Goal: Task Accomplishment & Management: Manage account settings

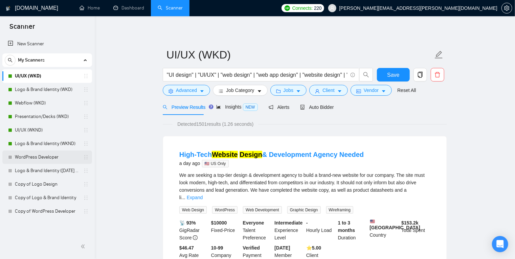
click at [46, 155] on link "WordPress Developer" at bounding box center [47, 158] width 64 height 14
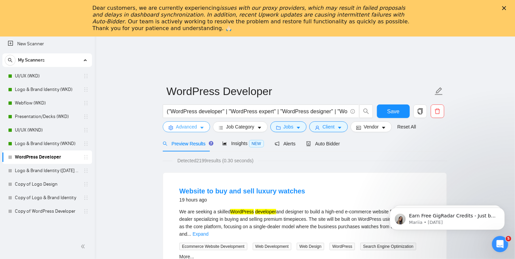
click at [203, 129] on icon "caret-down" at bounding box center [202, 128] width 5 height 5
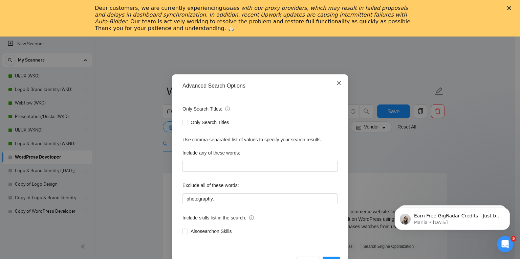
click at [337, 83] on icon "close" at bounding box center [339, 83] width 4 height 4
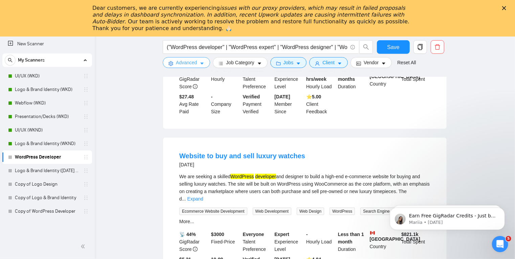
scroll to position [1426, 0]
click at [202, 63] on icon "caret-down" at bounding box center [202, 63] width 5 height 5
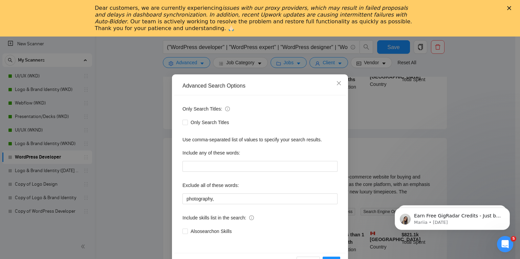
click at [128, 159] on div "Advanced Search Options Only Search Titles: Only Search Titles Use comma-separa…" at bounding box center [260, 129] width 520 height 259
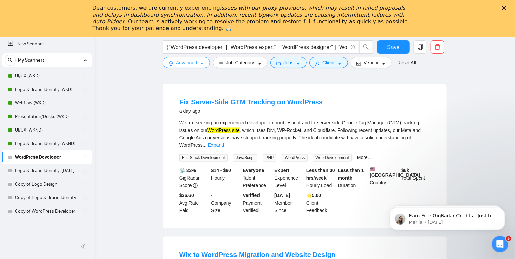
scroll to position [554, 0]
click at [224, 143] on link "Expand" at bounding box center [216, 145] width 16 height 5
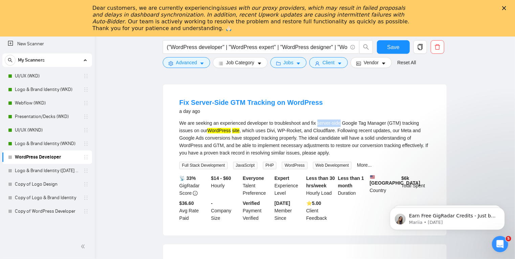
drag, startPoint x: 317, startPoint y: 118, endPoint x: 339, endPoint y: 118, distance: 22.0
click at [339, 120] on div "We are seeking an experienced developer to troubleshoot and fix server-side Goo…" at bounding box center [304, 138] width 251 height 37
copy div "server-side"
click at [200, 62] on icon "caret-down" at bounding box center [202, 63] width 5 height 5
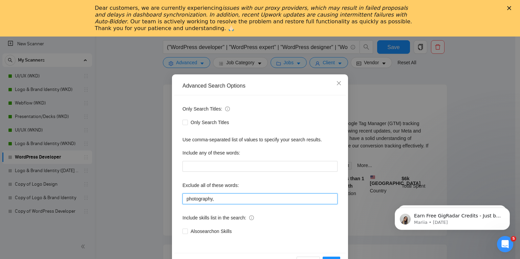
click at [239, 199] on input "photography," at bounding box center [259, 199] width 155 height 11
paste input "server-side"
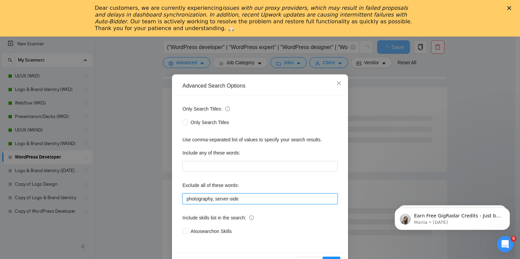
click at [216, 200] on input "photography, server-side" at bounding box center [259, 199] width 155 height 11
click at [283, 199] on input "photography, "server-side" at bounding box center [259, 199] width 155 height 11
click at [186, 198] on input "photography, "server-side"" at bounding box center [259, 199] width 155 height 11
click at [214, 200] on input ""photography, "server-side"" at bounding box center [259, 199] width 155 height 11
type input ""photography", "server-side""
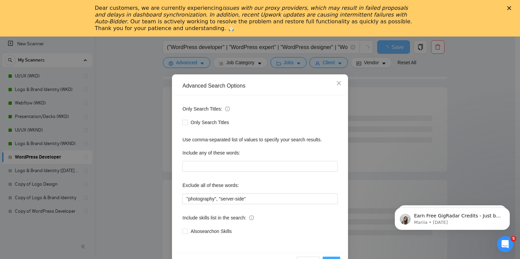
click at [329, 257] on button "OK" at bounding box center [332, 262] width 18 height 11
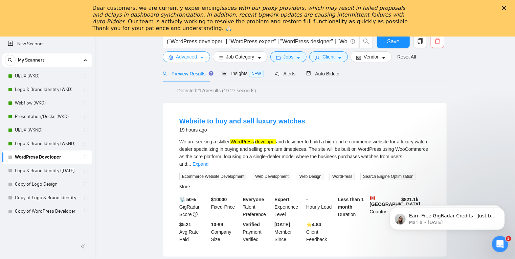
scroll to position [0, 0]
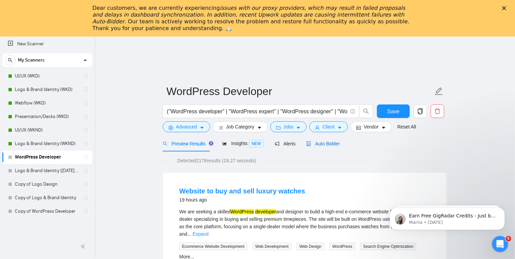
click at [320, 144] on span "Auto Bidder" at bounding box center [323, 143] width 34 height 5
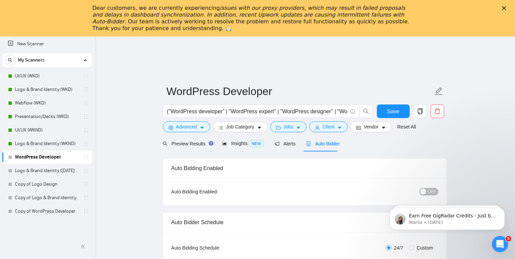
click at [430, 188] on span "OFF" at bounding box center [432, 191] width 8 height 7
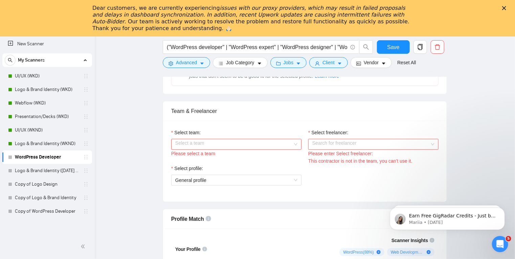
scroll to position [351, 0]
click at [247, 142] on input "Select team:" at bounding box center [233, 145] width 117 height 10
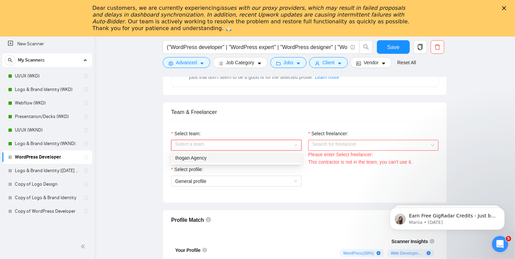
click at [233, 157] on div "thogan Agency" at bounding box center [236, 157] width 122 height 7
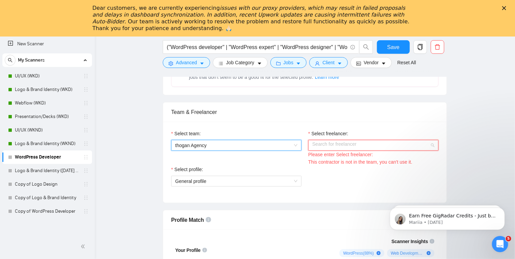
click at [357, 140] on input "Select freelancer:" at bounding box center [370, 145] width 117 height 10
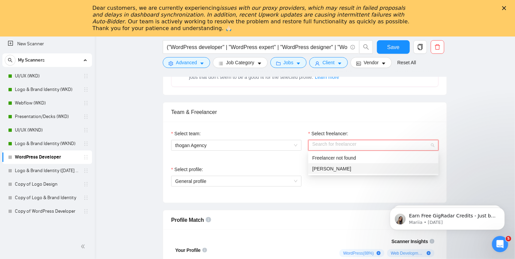
click at [343, 166] on div "Todd Hogan" at bounding box center [373, 168] width 122 height 7
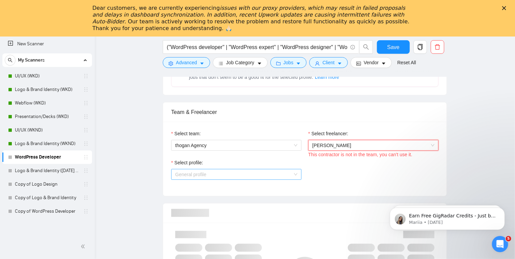
click at [289, 175] on span "General profile" at bounding box center [236, 175] width 122 height 10
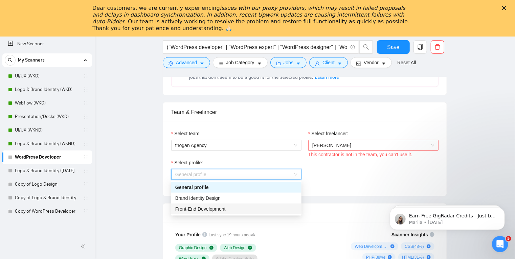
click at [239, 209] on div "Front-End Development" at bounding box center [236, 208] width 122 height 7
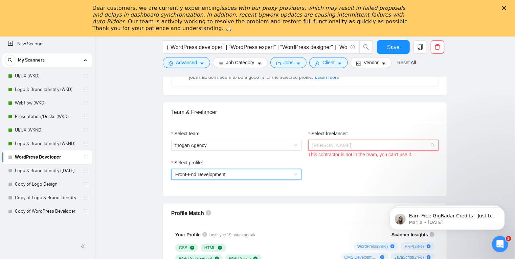
click at [367, 146] on span "Todd Hogan" at bounding box center [373, 145] width 122 height 10
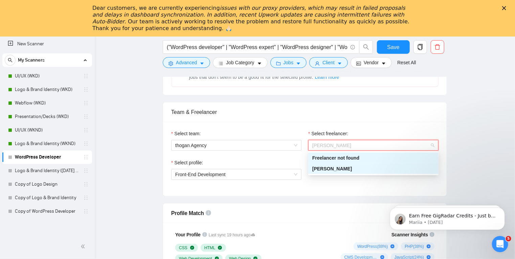
click at [352, 169] on div "Todd Hogan" at bounding box center [373, 168] width 122 height 7
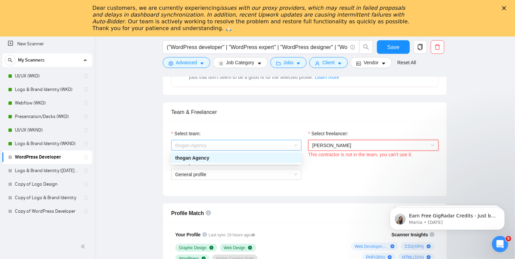
click at [277, 145] on span "thogan Agency" at bounding box center [236, 145] width 122 height 10
click at [268, 159] on div "thogan Agency" at bounding box center [236, 157] width 122 height 7
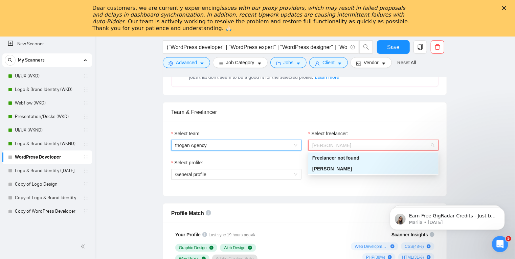
click at [404, 148] on span "Todd Hogan" at bounding box center [373, 145] width 122 height 10
click at [391, 172] on div "Todd Hogan" at bounding box center [373, 168] width 122 height 7
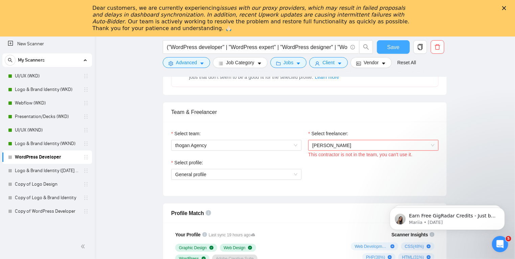
click at [403, 48] on button "Save" at bounding box center [393, 47] width 33 height 14
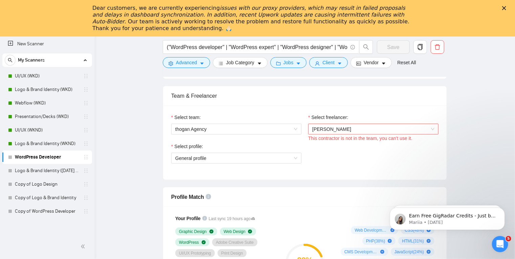
scroll to position [367, 0]
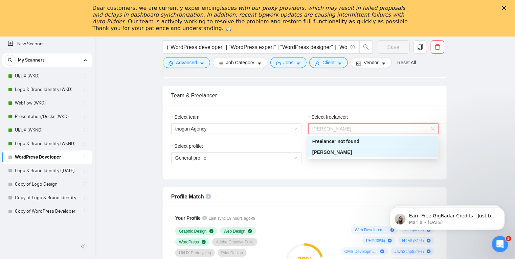
click at [379, 127] on span "Todd Hogan" at bounding box center [373, 129] width 122 height 10
click at [352, 153] on div "Todd Hogan" at bounding box center [373, 152] width 122 height 7
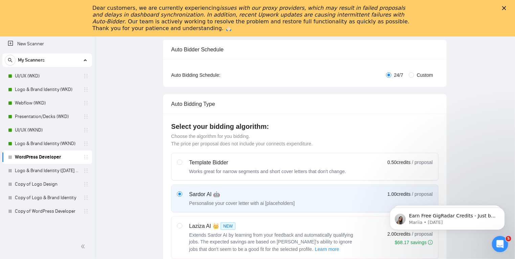
scroll to position [0, 0]
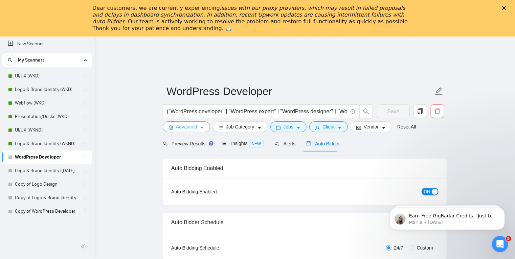
click at [201, 129] on icon "caret-down" at bounding box center [202, 128] width 5 height 5
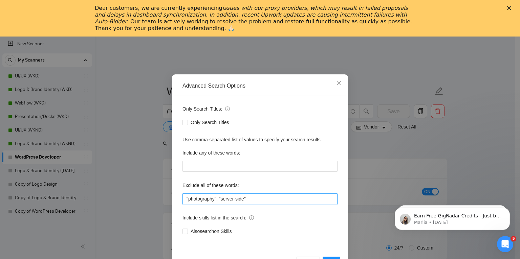
click at [225, 200] on input ""photography", "server-side"" at bounding box center [259, 199] width 155 height 11
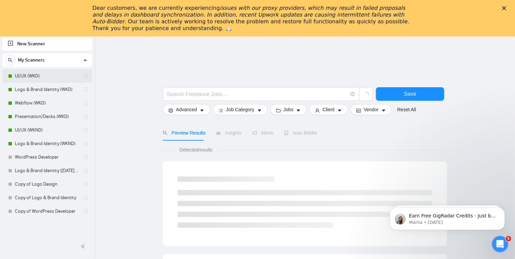
click at [54, 75] on link "UI/UX (WKD)" at bounding box center [47, 76] width 64 height 14
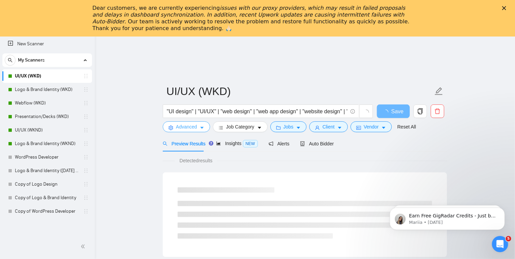
click at [201, 130] on icon "caret-down" at bounding box center [202, 128] width 5 height 5
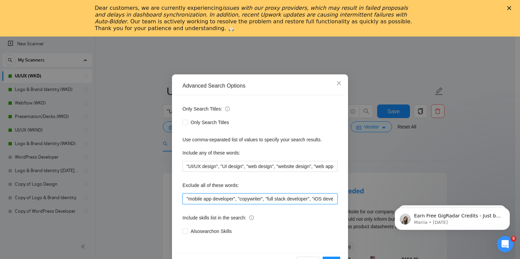
click at [254, 198] on input ""mobile app developer", "copywriter", "full stack developer", "iOS developer", …" at bounding box center [259, 199] width 155 height 11
drag, startPoint x: 259, startPoint y: 198, endPoint x: 237, endPoint y: 198, distance: 21.7
click at [237, 198] on input ""mobile app developer", "copywriter", "full stack developer", "iOS developer", …" at bounding box center [259, 199] width 155 height 11
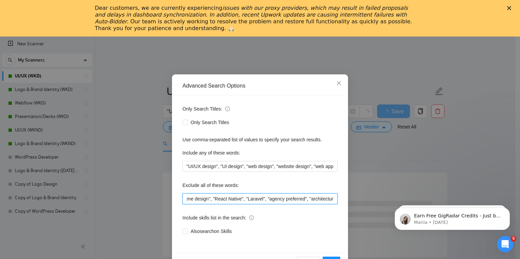
click at [306, 199] on input ""mobile app developer", "copywriter", "full stack developer", "iOS developer", …" at bounding box center [259, 199] width 155 height 11
click at [186, 199] on input ""mobile app developer", "copywriter", "full stack developer", "iOS developer", …" at bounding box center [259, 199] width 155 height 11
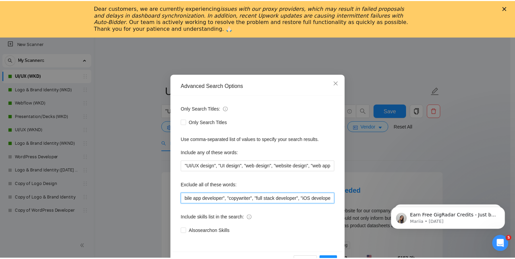
scroll to position [0, 0]
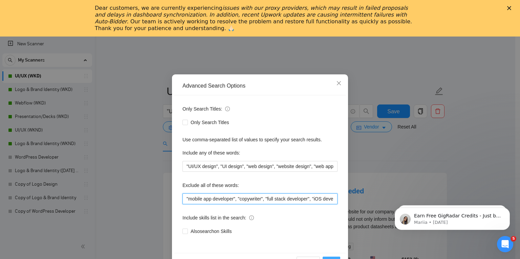
type input ""mobile app developer", "copywriter", "full stack developer", "iOS developer", …"
click at [329, 257] on button "OK" at bounding box center [332, 262] width 18 height 11
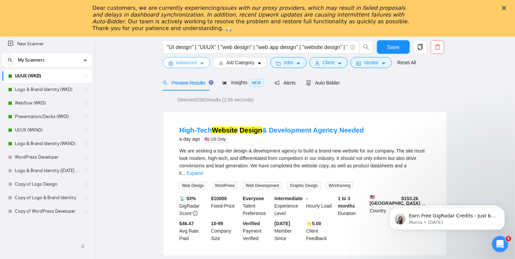
scroll to position [66, 0]
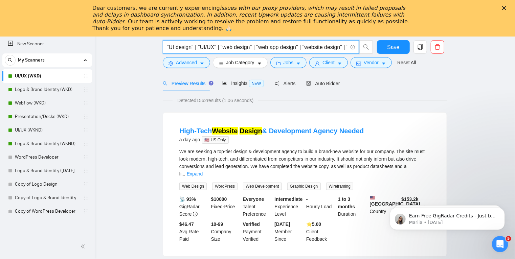
click at [290, 47] on input ""UI design" | "UI/UX" | "web design" | "web app design" | "website design" | "l…" at bounding box center [257, 47] width 181 height 8
drag, startPoint x: 239, startPoint y: 46, endPoint x: 196, endPoint y: 47, distance: 43.0
click at [196, 47] on input ""UI design" | "UI/UX" | "web design" | "web app design" | "website design" | "l…" at bounding box center [257, 47] width 181 height 8
click at [244, 47] on input ""UI design" | "UI/UX" | "web design" | "web app design" | "website design" | "l…" at bounding box center [257, 47] width 181 height 8
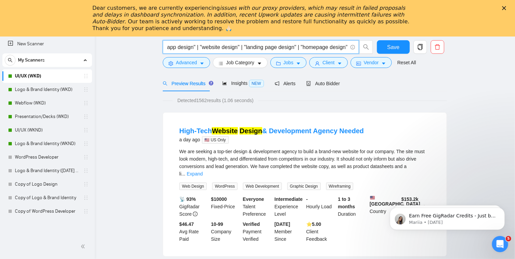
paste input "| "website design""
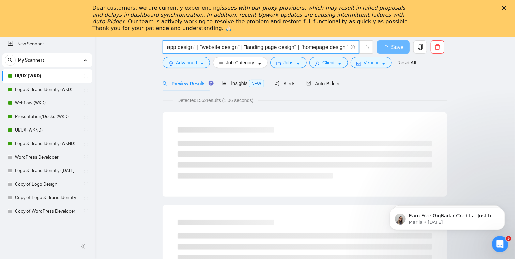
drag, startPoint x: 195, startPoint y: 47, endPoint x: 242, endPoint y: 48, distance: 47.4
click at [242, 48] on input ""UI design" | "UI/UX" | "web design" | "web app design" | "website design" | "l…" at bounding box center [257, 47] width 181 height 8
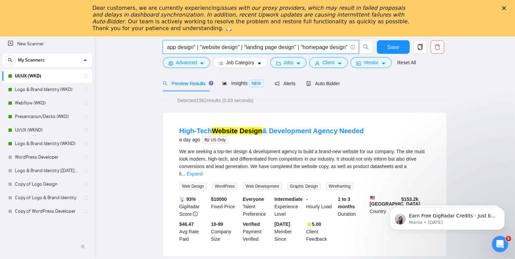
click at [238, 46] on input ""UI design" | "UI/UX" | "web design" | "web app design" | "website design" | "l…" at bounding box center [257, 47] width 181 height 8
paste input "website design" | | ""
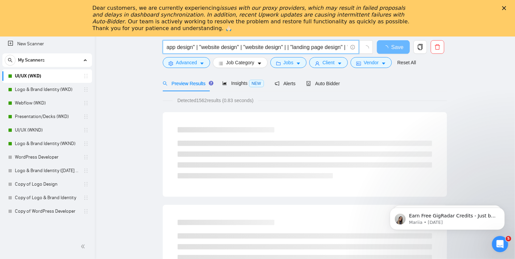
click at [265, 47] on input ""UI design" | "UI/UX" | "web design" | "web app design" | "website design" | "w…" at bounding box center [257, 47] width 181 height 8
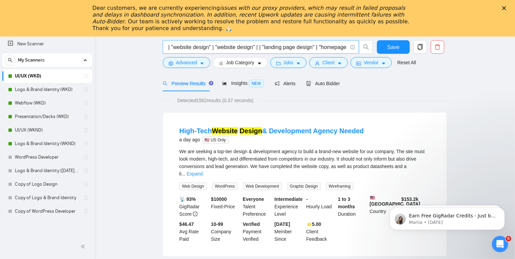
scroll to position [0, 137]
click at [255, 46] on input ""UI design" | "UI/UX" | "web design" | "web app design" | "website design" | "w…" at bounding box center [257, 47] width 181 height 8
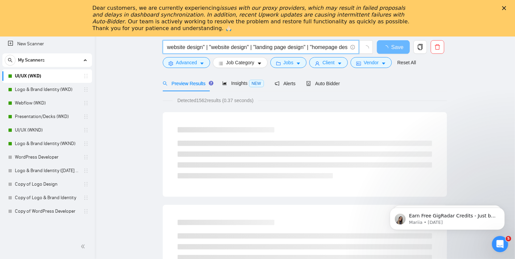
click at [231, 46] on input ""UI design" | "UI/UX" | "web design" | "web app design" | "website design" | "w…" at bounding box center [257, 47] width 181 height 8
type input ""UI design" | "UI/UX" | "web design" | "web app design" | "website design" | "w…"
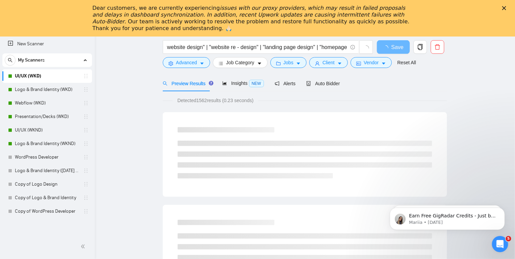
scroll to position [0, 0]
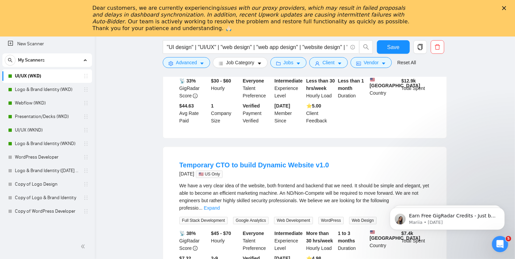
scroll to position [653, 0]
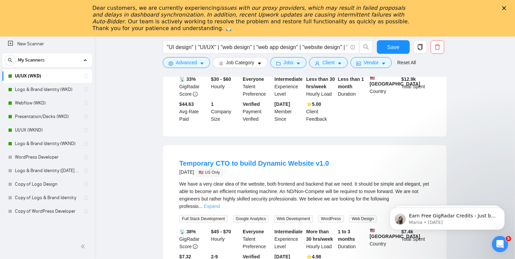
click at [220, 204] on link "Expand" at bounding box center [212, 206] width 16 height 5
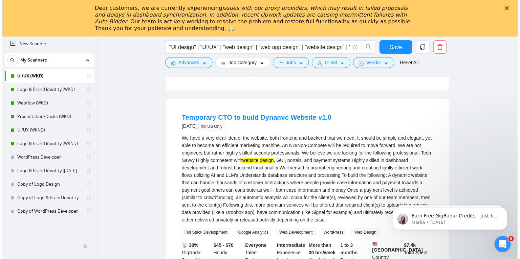
scroll to position [700, 0]
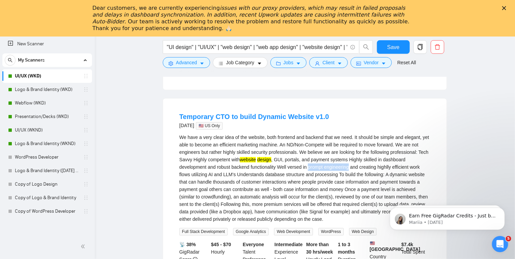
drag, startPoint x: 309, startPoint y: 150, endPoint x: 351, endPoint y: 149, distance: 41.6
click at [351, 149] on div "We have a very clear idea of the website, both frontend and backend that we nee…" at bounding box center [304, 178] width 251 height 89
copy div "prompt engineering"
click at [205, 60] on button "Advanced" at bounding box center [186, 62] width 47 height 11
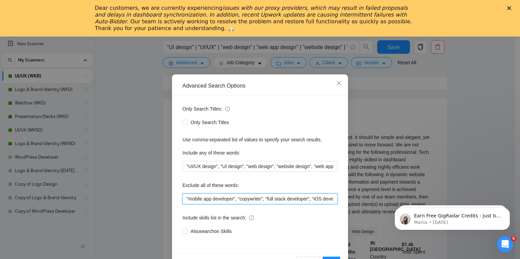
click at [327, 198] on input ""mobile app developer", "copywriter", "full stack developer", "iOS developer", …" at bounding box center [259, 199] width 155 height 11
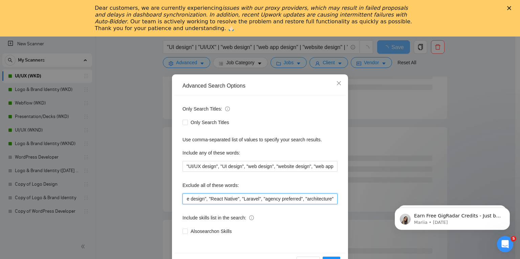
paste input "prompt engineering"
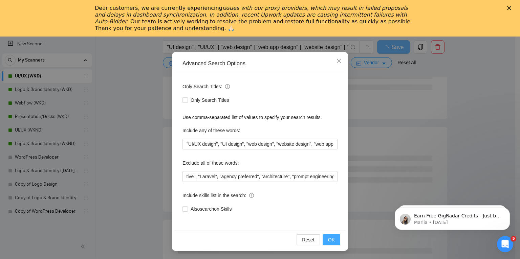
scroll to position [0, 0]
click at [328, 239] on span "OK" at bounding box center [331, 239] width 7 height 7
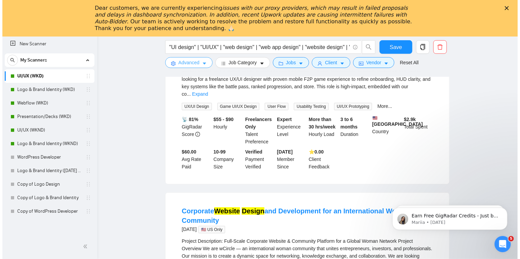
scroll to position [1226, 0]
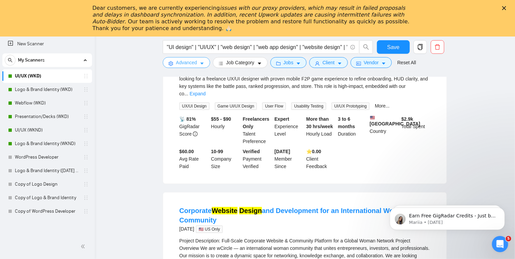
click at [202, 60] on button "Advanced" at bounding box center [186, 62] width 47 height 11
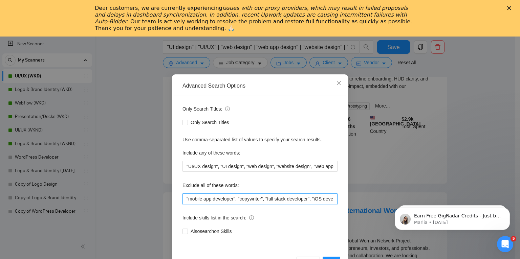
click at [184, 198] on input ""mobile app developer", "copywriter", "full stack developer", "iOS developer", …" at bounding box center [259, 199] width 155 height 11
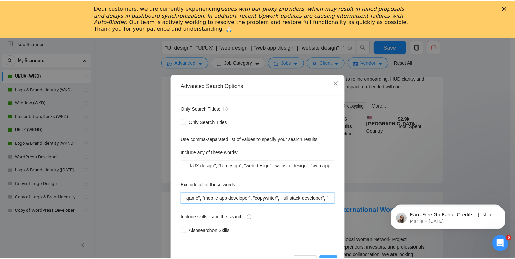
scroll to position [907, 0]
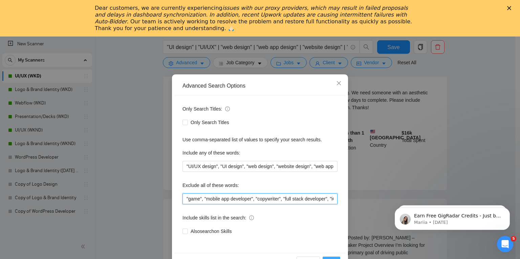
type input ""game", "mobile app developer", "copywriter", "full stack developer", "iOS deve…"
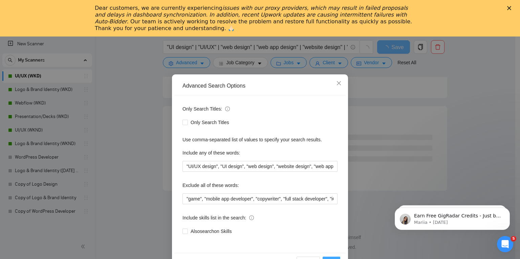
click at [333, 258] on button "OK" at bounding box center [332, 262] width 18 height 11
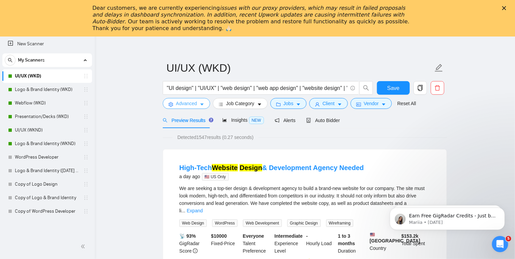
scroll to position [47, 0]
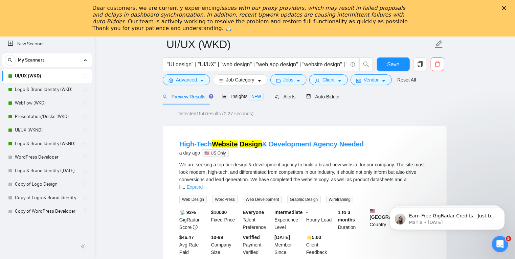
click at [203, 184] on link "Expand" at bounding box center [195, 186] width 16 height 5
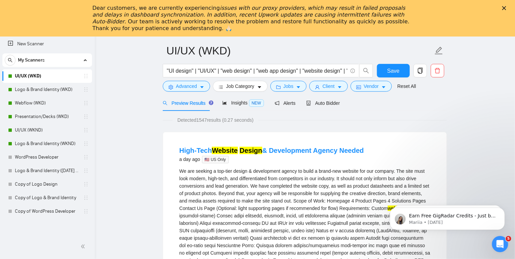
scroll to position [0, 0]
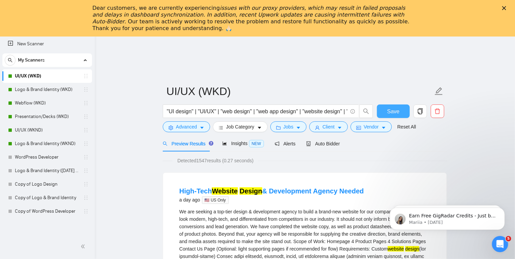
click at [398, 112] on span "Save" at bounding box center [393, 111] width 12 height 8
click at [324, 145] on span "Auto Bidder" at bounding box center [323, 143] width 34 height 5
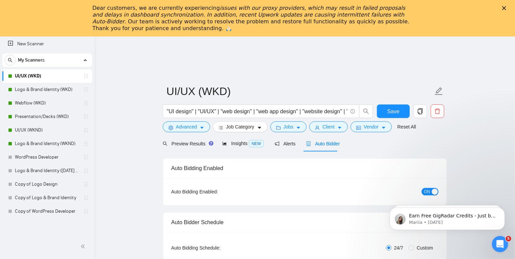
radio input "false"
radio input "true"
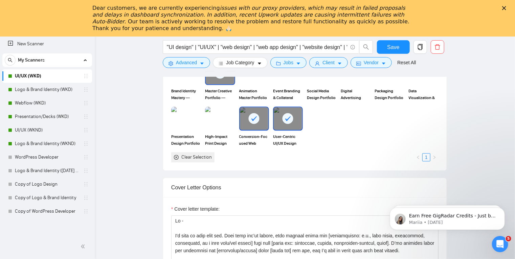
scroll to position [832, 0]
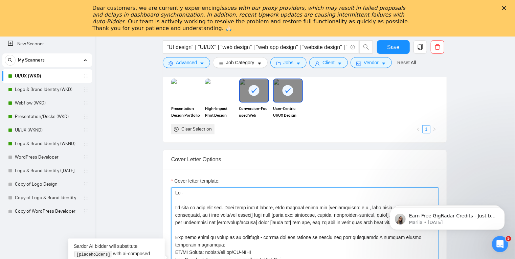
click at [261, 197] on textarea "Cover letter template:" at bounding box center [304, 263] width 267 height 152
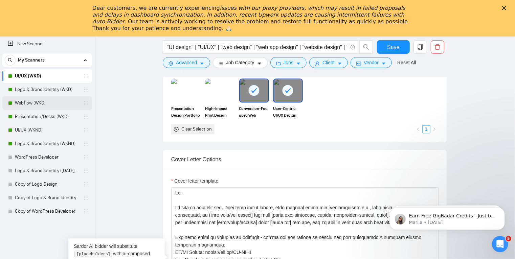
click at [35, 103] on link "Webflow (WKD)" at bounding box center [47, 103] width 64 height 14
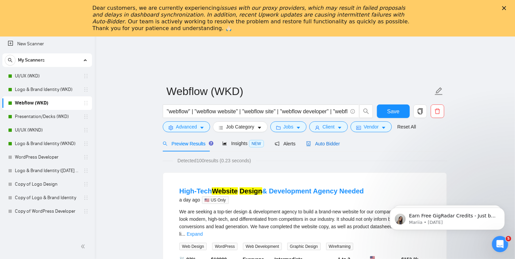
click at [321, 147] on div "Auto Bidder" at bounding box center [323, 143] width 34 height 7
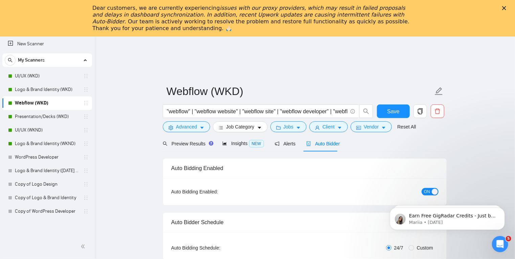
radio input "false"
radio input "true"
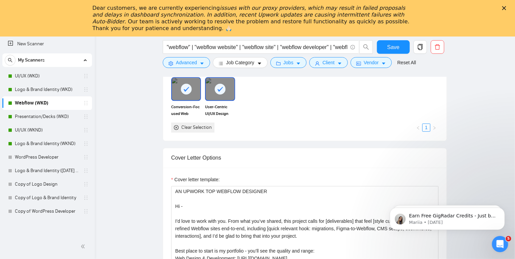
scroll to position [788, 0]
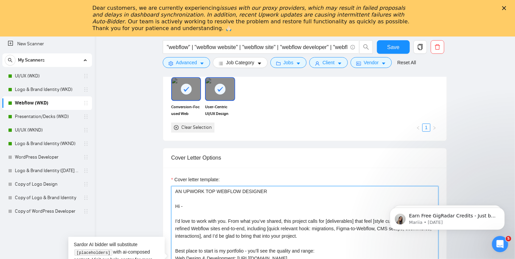
click at [241, 213] on textarea "AN UPWORK TOP WEBFLOW DESIGNER Hi - I'd love to work with you. From what you’ve…" at bounding box center [304, 262] width 267 height 152
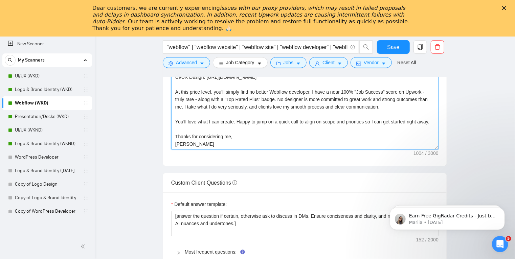
scroll to position [1022, 0]
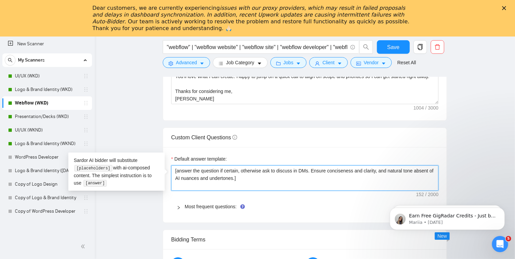
click at [247, 174] on textarea "[answer the question if certain, otherwise ask to discuss in DMs. Ensure concis…" at bounding box center [304, 178] width 267 height 26
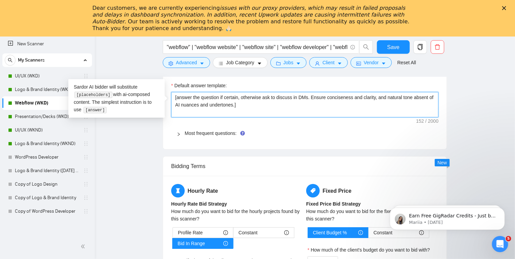
scroll to position [1096, 0]
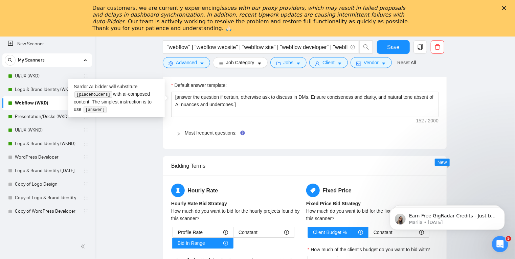
click at [177, 134] on icon "right" at bounding box center [179, 134] width 4 height 4
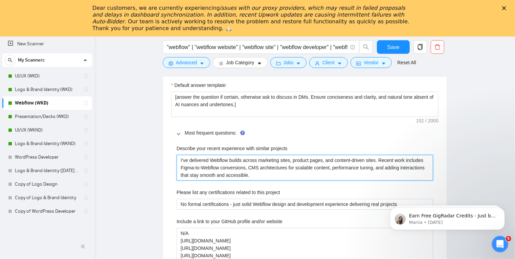
click at [240, 166] on projects "I’ve delivered Webflow builds across marketing sites, product pages, and conten…" at bounding box center [305, 168] width 257 height 26
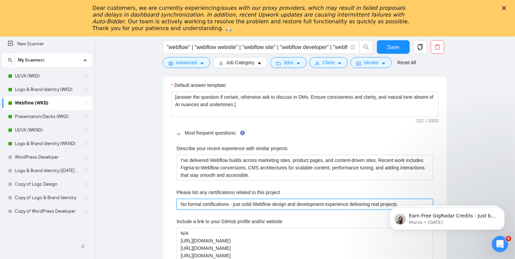
click at [231, 206] on project "No formal certifications - just solid Webflow design and development experience…" at bounding box center [305, 204] width 257 height 11
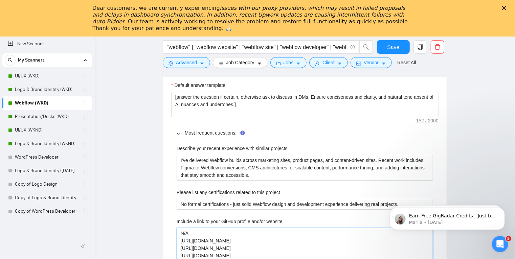
click at [227, 244] on website "N/A https://bit.ly/TH-UIUX https://bit.ly/TH-Web https://bit.ly/TH-MasterPortfo…" at bounding box center [305, 244] width 257 height 33
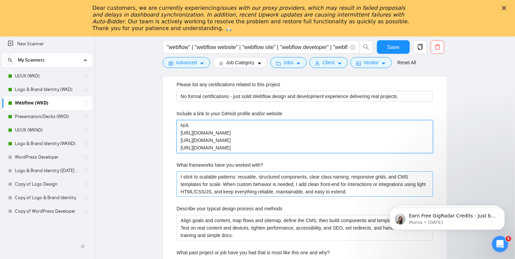
scroll to position [1205, 0]
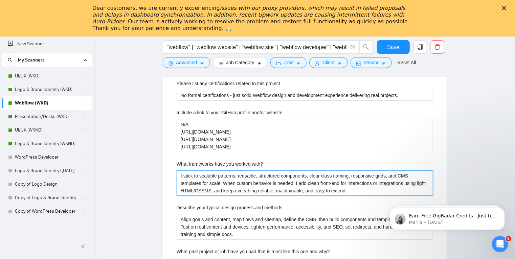
click at [237, 179] on with\? "I stick to scalable patterns: reusable, structured components, clear class nami…" at bounding box center [305, 184] width 257 height 26
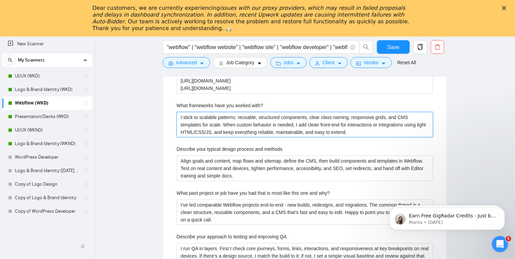
scroll to position [1264, 0]
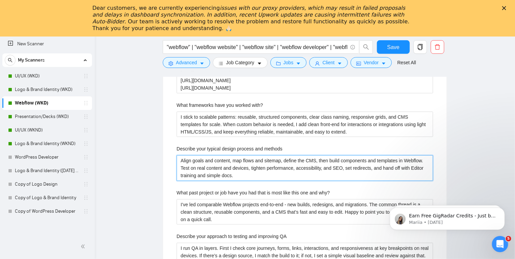
click at [237, 174] on methods "Align goals and content, map flows and sitemap, define the CMS, then build comp…" at bounding box center [305, 168] width 257 height 26
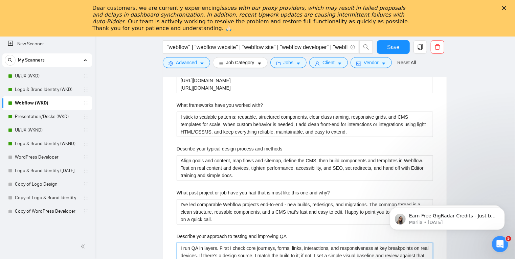
click at [254, 249] on QA "I run QA in layers. First I check core journeys, forms, links, interactions, an…" at bounding box center [305, 259] width 257 height 33
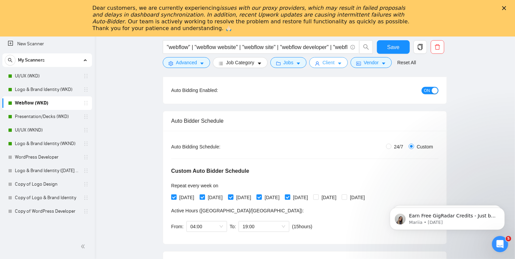
scroll to position [106, 0]
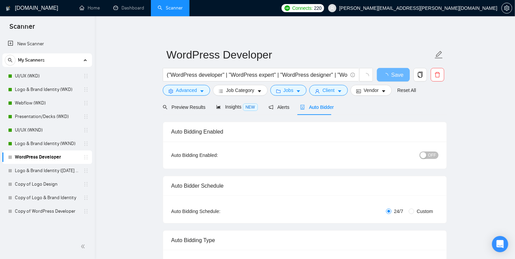
click at [320, 106] on span "Auto Bidder" at bounding box center [317, 107] width 34 height 5
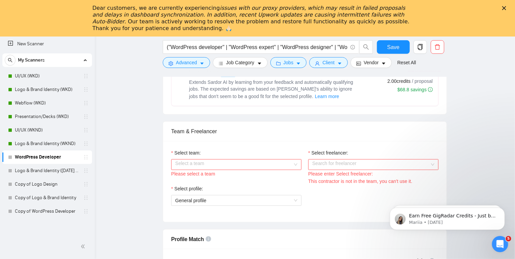
scroll to position [358, 0]
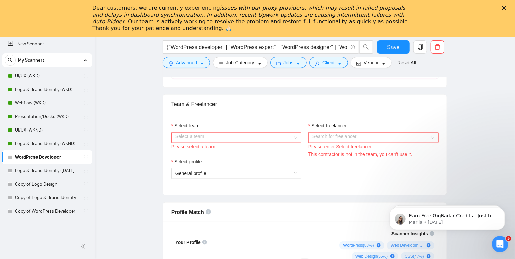
click at [293, 138] on div "Select a team" at bounding box center [236, 137] width 130 height 11
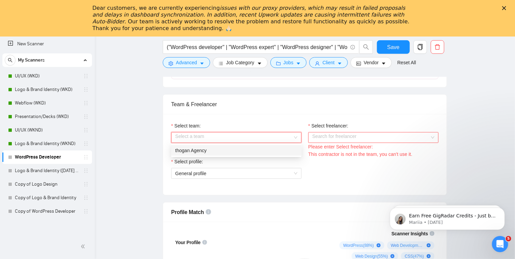
click at [284, 150] on div "thogan Agency" at bounding box center [236, 150] width 122 height 7
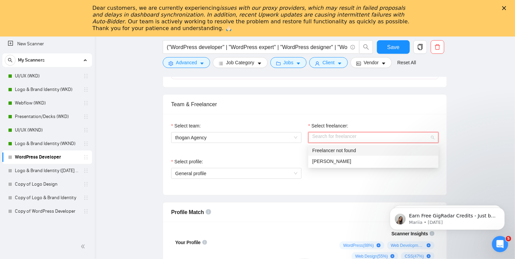
click at [367, 136] on input "Select freelancer:" at bounding box center [370, 138] width 117 height 10
click at [356, 163] on div "Todd Hogan" at bounding box center [373, 161] width 122 height 7
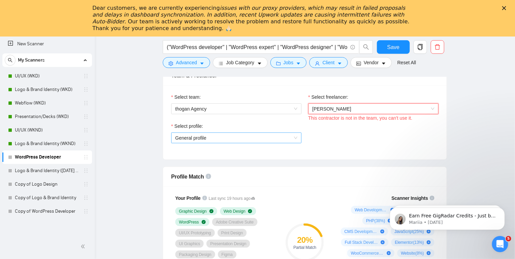
scroll to position [387, 0]
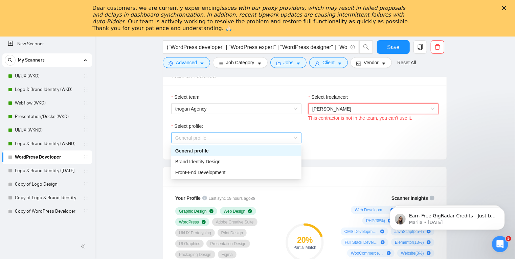
click at [291, 136] on span "General profile" at bounding box center [236, 138] width 122 height 10
click at [245, 172] on div "Front-End Development" at bounding box center [236, 172] width 122 height 7
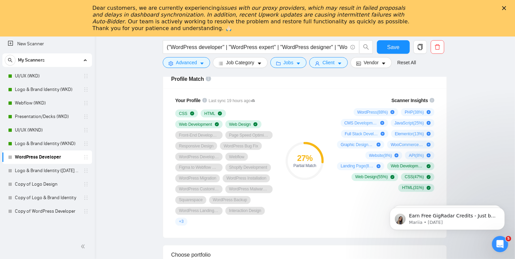
scroll to position [485, 0]
click at [398, 44] on span "Save" at bounding box center [393, 47] width 12 height 8
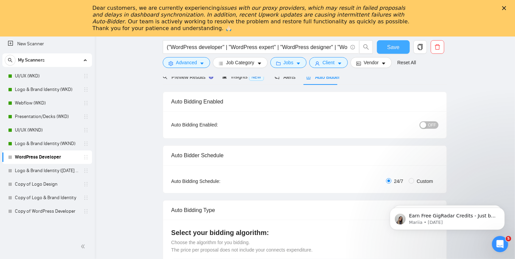
scroll to position [71, 0]
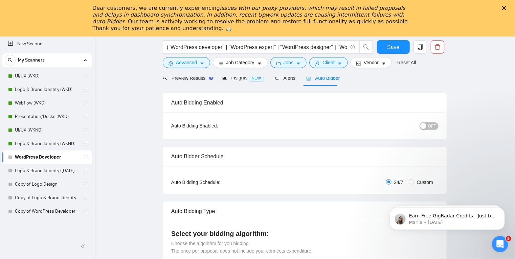
click at [430, 126] on span "OFF" at bounding box center [432, 126] width 8 height 7
click at [382, 49] on button "Save" at bounding box center [393, 47] width 33 height 14
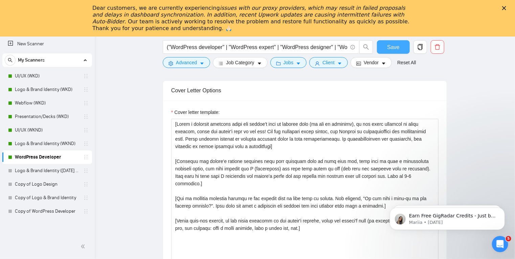
scroll to position [781, 0]
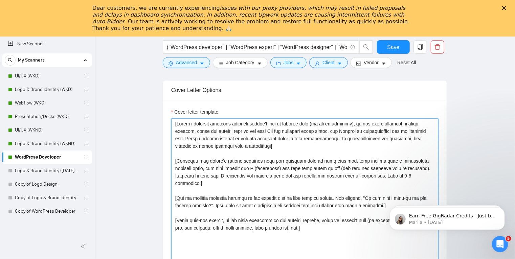
click at [284, 156] on textarea "Cover letter template:" at bounding box center [304, 194] width 267 height 152
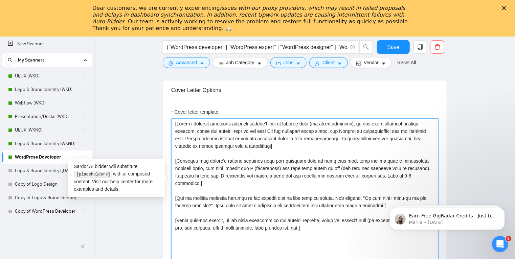
click at [289, 172] on textarea "Cover letter template:" at bounding box center [304, 194] width 267 height 152
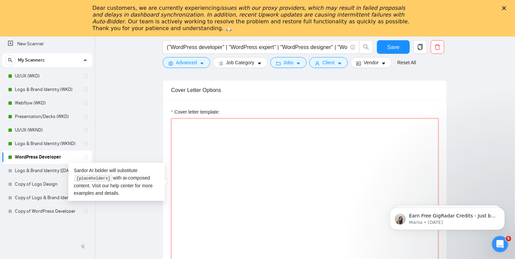
paste textarea "Hi - I'd love to work with you. From what you’ve shared, this project calls for…"
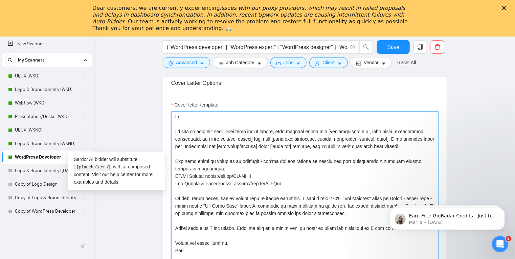
scroll to position [785, 0]
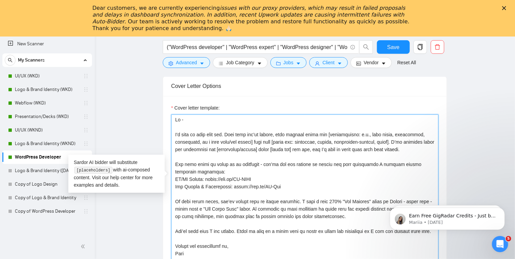
click at [265, 162] on textarea "Cover letter template:" at bounding box center [304, 190] width 267 height 152
paste textarea "AN UPWORK TOP WEBFLOW DESIGNER Hi - I'd love to work with you. From what you’ve…"
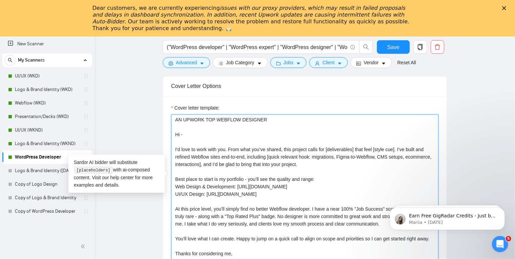
drag, startPoint x: 218, startPoint y: 108, endPoint x: 235, endPoint y: 108, distance: 16.9
click at [235, 114] on textarea "AN UPWORK TOP WEBFLOW DESIGNER Hi - I'd love to work with you. From what you’ve…" at bounding box center [304, 190] width 267 height 152
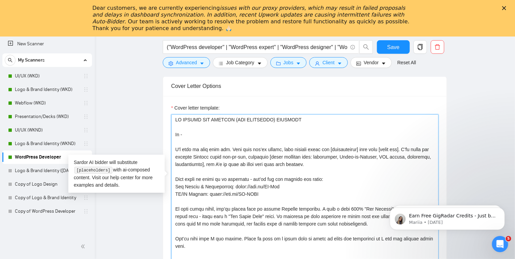
drag, startPoint x: 297, startPoint y: 106, endPoint x: 281, endPoint y: 109, distance: 16.6
click at [281, 114] on textarea "Cover letter template:" at bounding box center [304, 190] width 267 height 152
click at [268, 153] on textarea "Cover letter template:" at bounding box center [304, 190] width 267 height 152
drag, startPoint x: 208, startPoint y: 146, endPoint x: 196, endPoint y: 145, distance: 12.2
click at [196, 145] on textarea "Cover letter template:" at bounding box center [304, 190] width 267 height 152
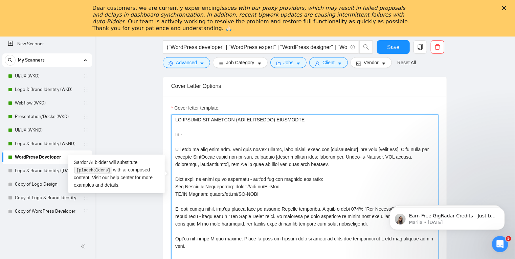
drag, startPoint x: 380, startPoint y: 145, endPoint x: 367, endPoint y: 145, distance: 13.2
click at [367, 145] on textarea "Cover letter template:" at bounding box center [304, 190] width 267 height 152
click at [295, 154] on textarea "Cover letter template:" at bounding box center [304, 190] width 267 height 152
click at [270, 181] on textarea "Cover letter template:" at bounding box center [304, 190] width 267 height 152
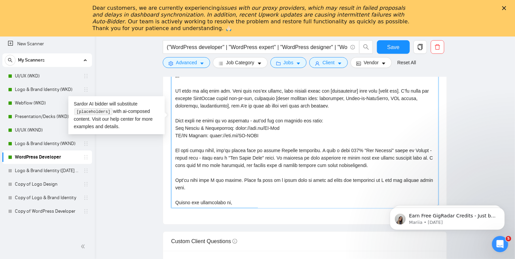
scroll to position [842, 0]
click at [274, 124] on textarea "Cover letter template:" at bounding box center [304, 133] width 267 height 152
click at [277, 139] on textarea "Cover letter template:" at bounding box center [304, 133] width 267 height 152
click at [282, 139] on textarea "Cover letter template:" at bounding box center [304, 133] width 267 height 152
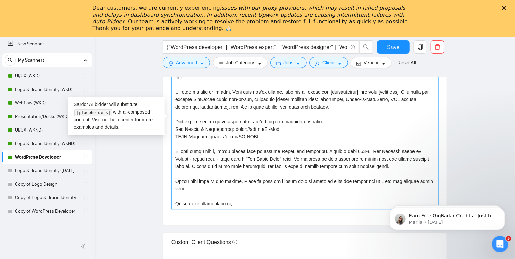
click at [282, 139] on textarea "Cover letter template:" at bounding box center [304, 133] width 267 height 152
click at [281, 150] on textarea "Cover letter template:" at bounding box center [304, 133] width 267 height 152
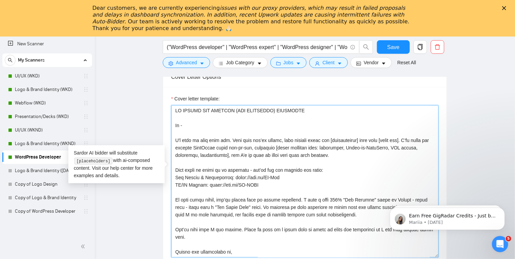
scroll to position [774, 0]
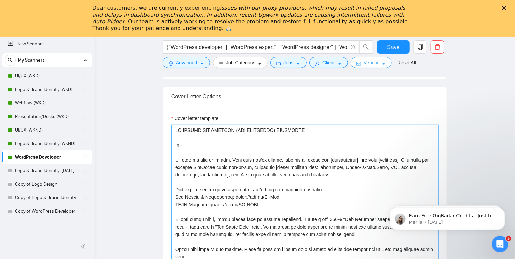
type textarea "AN UPWORK TOP WEBSITE (AND WORDPRESS) DEVELOPER Hi - I'd love to work with you.…"
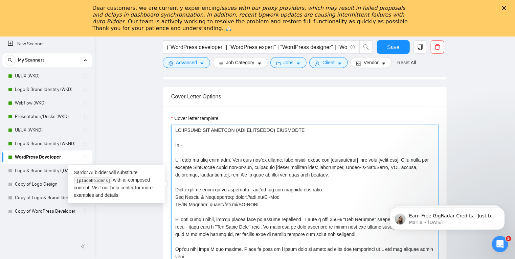
click at [269, 194] on textarea "Cover letter template:" at bounding box center [304, 201] width 267 height 152
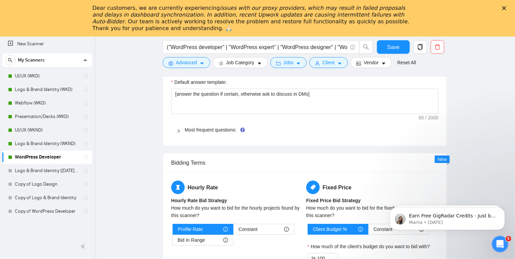
scroll to position [1025, 0]
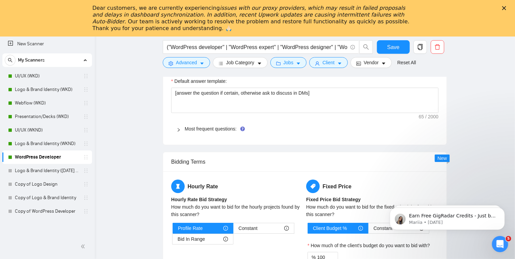
click at [178, 128] on icon "right" at bounding box center [179, 130] width 4 height 4
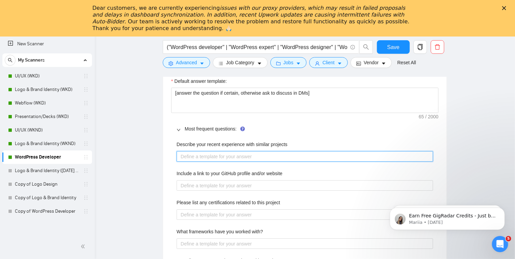
click at [256, 151] on projects "Describe your recent experience with similar projects" at bounding box center [305, 156] width 257 height 11
paste projects "[answer the question if certain, otherwise ask to discuss in DMs. Ensure concis…"
type projects "[answer the question if certain, otherwise ask to discuss in DMs. Ensure concis…"
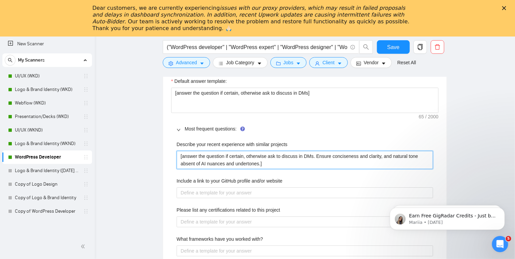
paste projects "I’ve delivered Webflow builds across marketing sites, product pages, and conten…"
type projects "[answer the question if certain, otherwise ask to discuss in DMs. Ensure concis…"
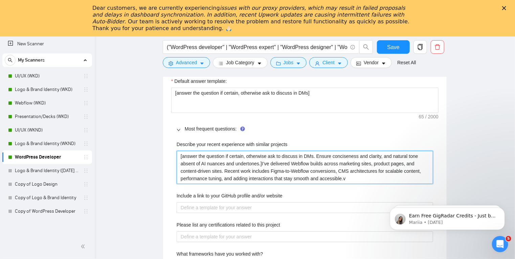
drag, startPoint x: 261, startPoint y: 153, endPoint x: 164, endPoint y: 144, distance: 97.2
click at [164, 144] on div "Default answer template: [answer the question if certain, otherwise ask to disc…" at bounding box center [305, 194] width 284 height 251
type projects "I’ve delivered Webflow builds across marketing sites, product pages, and conten…"
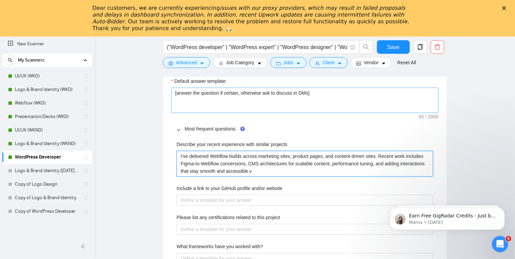
type projects "I’ve delivered Webflow builds across marketing sites, product pages, and conten…"
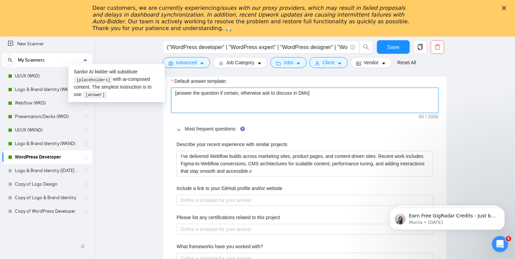
click at [203, 92] on textarea "[answer the question if certain, otherwise ask to discuss in DMs]" at bounding box center [304, 101] width 267 height 26
drag, startPoint x: 317, startPoint y: 81, endPoint x: 141, endPoint y: 91, distance: 176.3
paste textarea ". Ensure conciseness and clarity, and natural tone absent of AI nuances and und…"
type textarea "[answer the question if certain, otherwise ask to discuss in DMs. Ensure concis…"
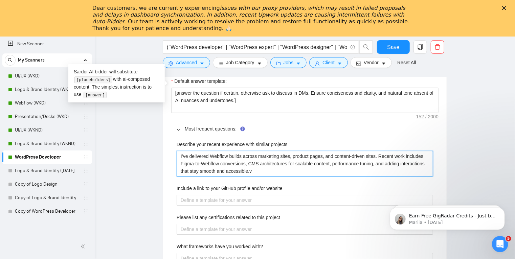
click at [223, 151] on projects "I’ve delivered Webflow builds across marketing sites, product pages, and conten…" at bounding box center [305, 164] width 257 height 26
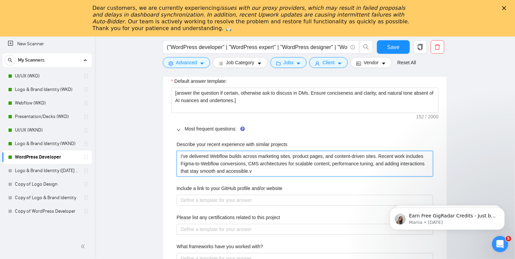
type projects "I’ve delivered t builds across marketing sites, product pages, and content-driv…"
type projects "I’ve delivered to builds across marketing sites, product pages, and content-dri…"
type projects "I’ve delivered top builds across marketing sites, product pages, and content-dr…"
type projects "I’ve delivered top- builds across marketing sites, product pages, and content-d…"
type projects "I’ve delivered top-t builds across marketing sites, product pages, and content-…"
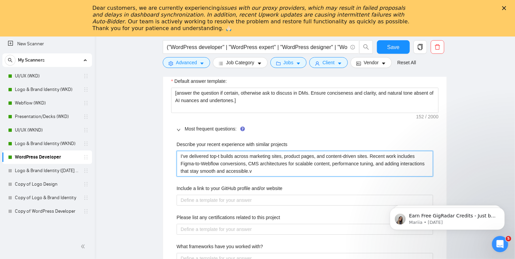
type projects "I’ve delivered top-ti builds across marketing sites, product pages, and content…"
type projects "I’ve delivered top-tie builds across marketing sites, product pages, and conten…"
type projects "I’ve delivered top-tier builds across marketing sites, product pages, and conte…"
drag, startPoint x: 221, startPoint y: 152, endPoint x: 205, endPoint y: 152, distance: 15.2
click at [205, 152] on projects "I’ve delivered top-tier builds across marketing sites, product pages, and conte…" at bounding box center [305, 164] width 257 height 26
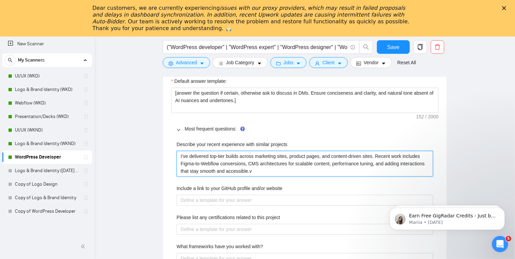
type projects "I’ve delivered top-tier builds across marketing sites, product pages, and conte…"
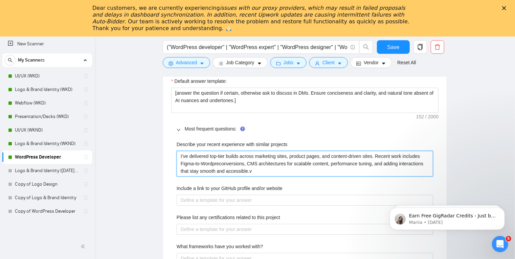
type projects "I’ve delivered top-tier builds across marketing sites, product pages, and conte…"
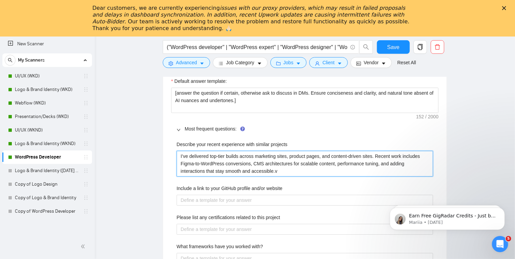
click at [224, 153] on projects "I’ve delivered top-tier builds across marketing sites, product pages, and conte…" at bounding box center [305, 164] width 257 height 26
click at [256, 157] on projects "I’ve delivered top-tier builds across marketing sites, product pages, and conte…" at bounding box center [305, 164] width 257 height 26
type projects "I’ve delivered top-tier builds across marketing sites, product pages, and conte…"
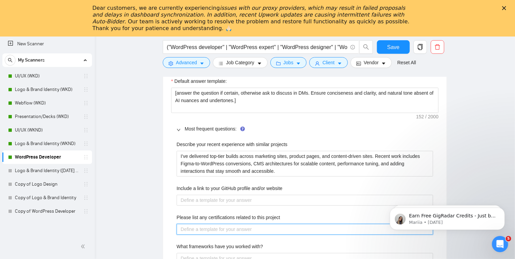
click at [213, 224] on project "Please list any certifications related to this project" at bounding box center [305, 229] width 257 height 11
paste project "No formal certifications - just solid Webflow design and development experience…"
type project "No formal certifications - just solid Webflow design and development experience…"
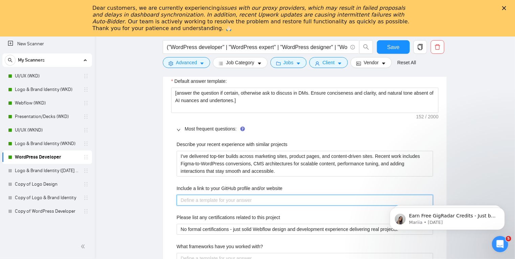
click at [246, 195] on website "Include a link to your GitHub profile and/or website" at bounding box center [305, 200] width 257 height 11
paste website "N/A https://bit.ly/TH-UIUX https://bit.ly/TH-Web https://bit.ly/TH-MasterPortfo…"
type website "N/A https://bit.ly/TH-UIUX https://bit.ly/TH-Web https://bit.ly/TH-MasterPortfo…"
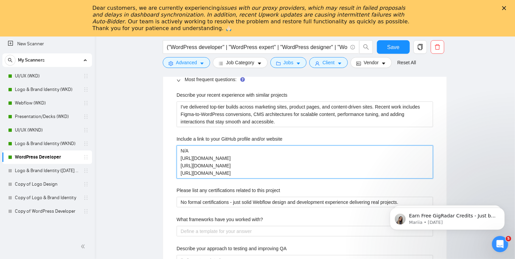
scroll to position [1075, 0]
type website "N/A https://bit.ly/TH-UIUX https://bit.ly/TH-Web https://bit.ly/TH-MasterPortfo…"
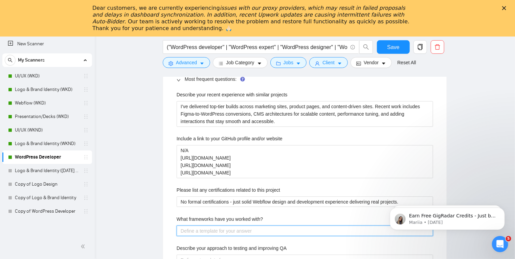
click at [234, 226] on with\? "What frameworks have you worked with?" at bounding box center [305, 231] width 257 height 11
click at [227, 226] on with\? "What frameworks have you worked with?" at bounding box center [305, 231] width 257 height 11
paste with\? "I stick to scalable patterns: reusable, structured components, clear class nami…"
type with\? "I stick to scalable patterns: reusable, structured components, clear class nami…"
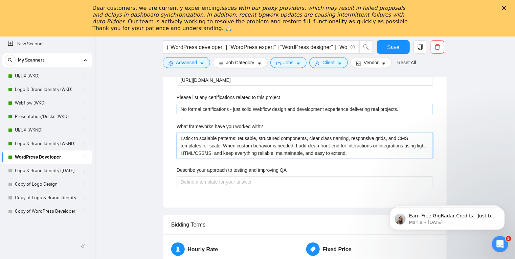
scroll to position [1169, 0]
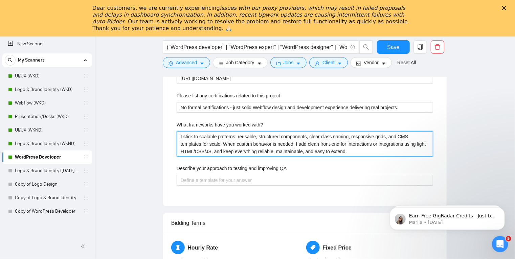
type with\? "I stick to scalable patterns: reusable, structured components, clear class nami…"
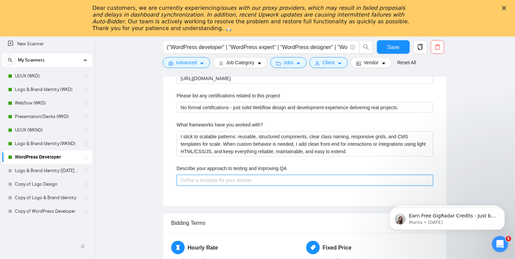
click at [249, 175] on QA "Describe your approach to testing and improving QA" at bounding box center [305, 180] width 257 height 11
paste QA "I run QA in layers. First I check core journeys, forms, links, interactions, an…"
type QA "I run QA in layers. First I check core journeys, forms, links, interactions, an…"
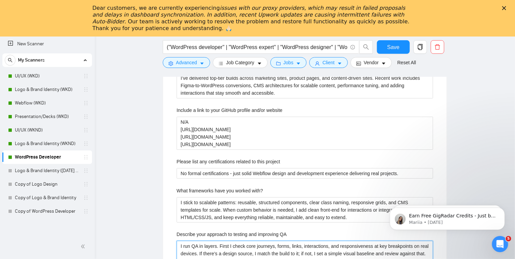
scroll to position [1103, 0]
type QA "I run QA in layers. First I check core journeys, forms, links, interactions, an…"
click at [165, 194] on div "Default answer template: [answer the question if certain, otherwise ask to disc…" at bounding box center [305, 142] width 284 height 303
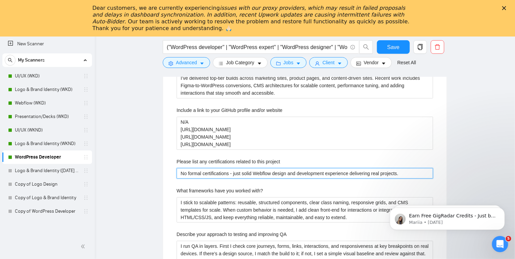
drag, startPoint x: 272, startPoint y: 162, endPoint x: 255, endPoint y: 161, distance: 17.3
click at [255, 168] on project "No formal certifications - just solid Webflow design and development experience…" at bounding box center [305, 173] width 257 height 11
type project "No formal certifications - just solid w design and development experience deliv…"
type project "No formal certifications - just solid web design and development experience del…"
type project "No formal certifications - just solid webs design and development experience de…"
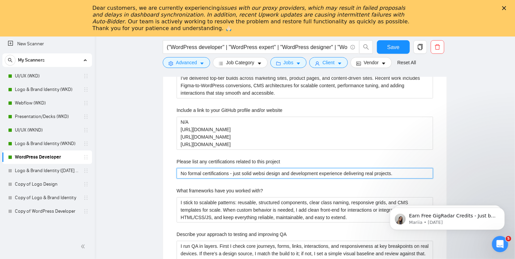
type project "No formal certifications - just solid websit design and development experience …"
type project "No formal certifications - just solid website design and development experience…"
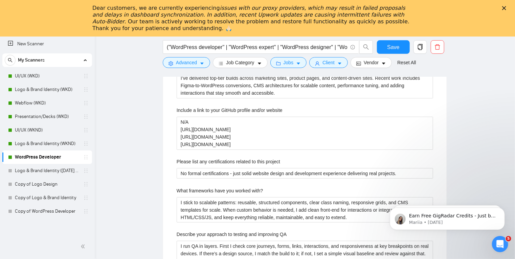
click at [163, 183] on div "Default answer template: [answer the question if certain, otherwise ask to disc…" at bounding box center [305, 142] width 284 height 303
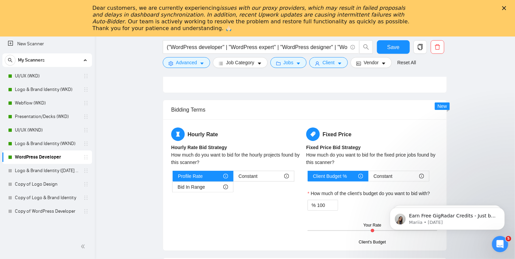
scroll to position [1300, 0]
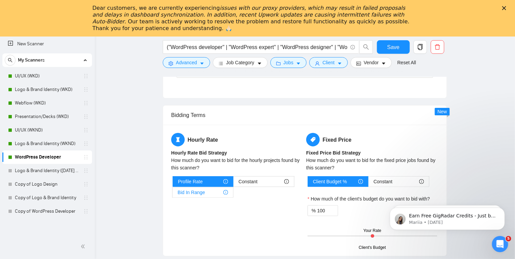
click at [204, 187] on div "Bid In Range" at bounding box center [203, 192] width 50 height 10
click at [173, 194] on input "Bid In Range" at bounding box center [173, 194] width 0 height 0
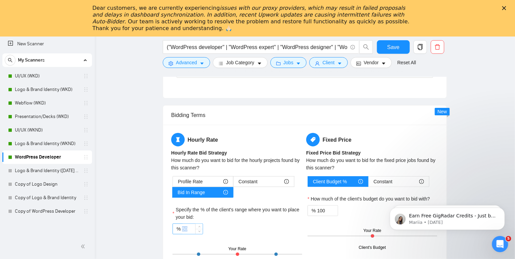
drag, startPoint x: 239, startPoint y: 241, endPoint x: 183, endPoint y: 216, distance: 60.9
click at [183, 216] on div "Profile Rate Constant Bid In Range Specify the % of the client's range where yo…" at bounding box center [237, 221] width 132 height 90
drag, startPoint x: 183, startPoint y: 216, endPoint x: 181, endPoint y: 221, distance: 4.7
click at [181, 224] on div "% 50" at bounding box center [188, 229] width 30 height 11
type input "70"
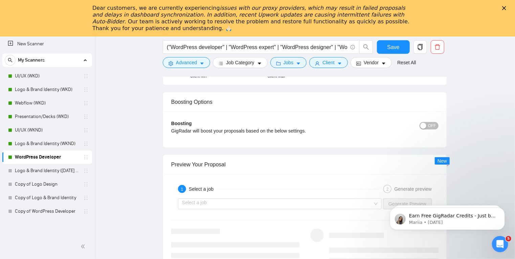
scroll to position [1499, 0]
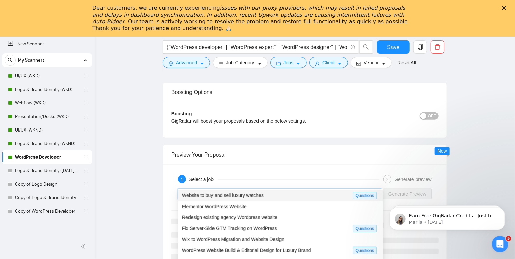
click at [336, 189] on input "search" at bounding box center [277, 194] width 191 height 10
click at [246, 206] on div "Elementor WordPress Website" at bounding box center [280, 206] width 197 height 7
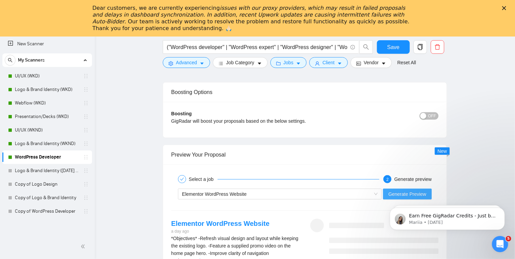
click at [413, 191] on span "Generate Preview" at bounding box center [407, 194] width 38 height 7
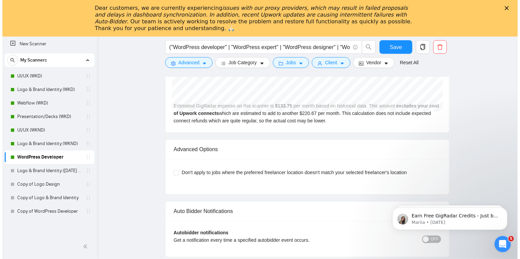
scroll to position [1781, 0]
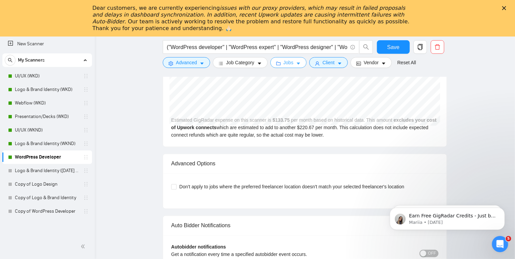
click at [297, 64] on icon "caret-down" at bounding box center [298, 64] width 3 height 2
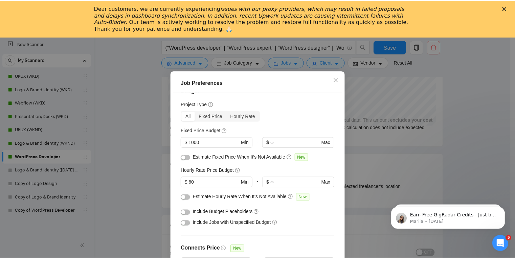
scroll to position [0, 0]
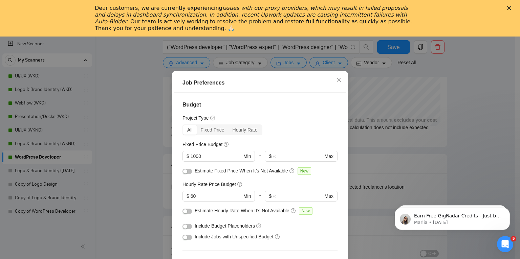
click at [339, 61] on div "Job Preferences Budget Project Type All Fixed Price Hourly Rate Fixed Price Bud…" at bounding box center [260, 129] width 520 height 259
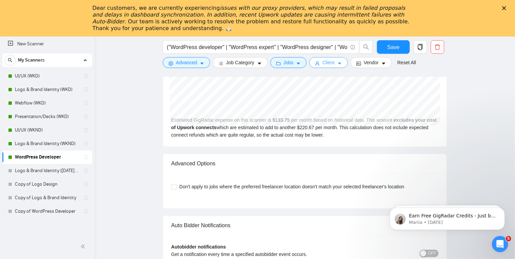
click at [338, 64] on icon "caret-down" at bounding box center [339, 64] width 3 height 2
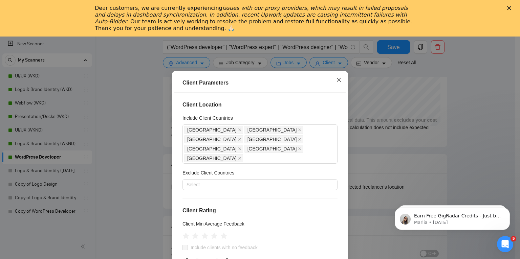
click at [336, 77] on icon "close" at bounding box center [338, 79] width 5 height 5
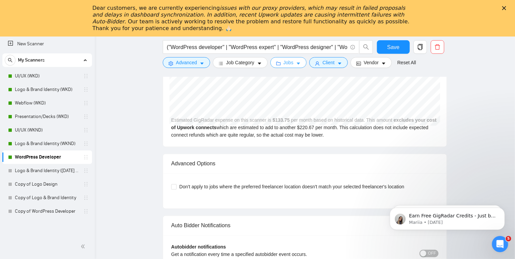
click at [297, 61] on span "caret-down" at bounding box center [298, 63] width 5 height 5
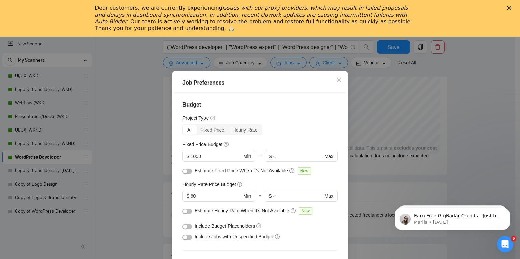
click at [458, 49] on div "Job Preferences Budget Project Type All Fixed Price Hourly Rate Fixed Price Bud…" at bounding box center [260, 129] width 520 height 259
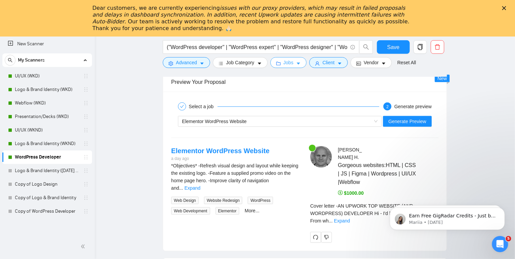
scroll to position [1571, 0]
click at [424, 196] on body "Earn Free GigRadar Credits - Just by Sharing Your Story! 💬 Want more credits fo…" at bounding box center [447, 217] width 130 height 42
click html "Earn Free GigRadar Credits - Just by Sharing Your Story! 💬 Want more credits fo…"
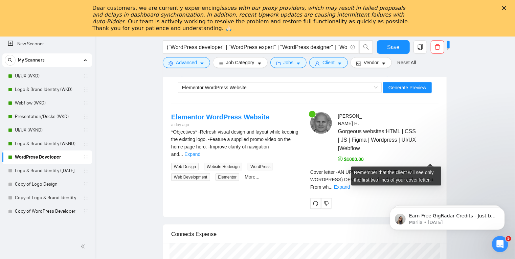
scroll to position [1606, 0]
click at [350, 184] on link "Expand" at bounding box center [342, 186] width 16 height 5
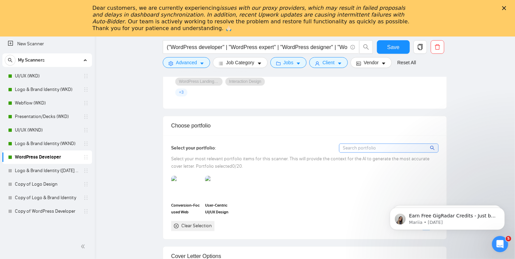
scroll to position [616, 0]
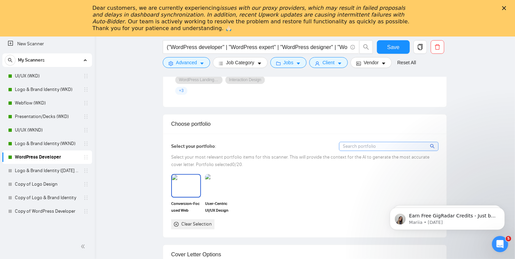
click at [193, 175] on img at bounding box center [186, 186] width 28 height 22
click at [217, 175] on img at bounding box center [220, 186] width 28 height 22
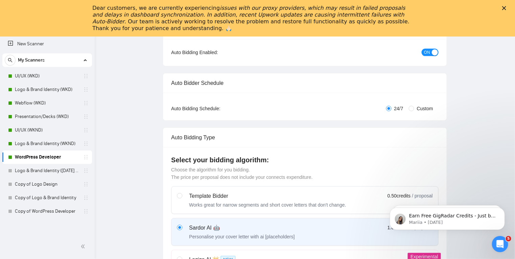
scroll to position [0, 0]
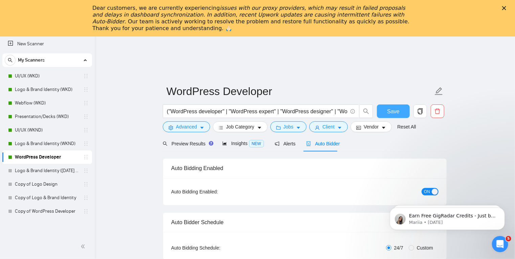
click at [394, 114] on span "Save" at bounding box center [393, 111] width 12 height 8
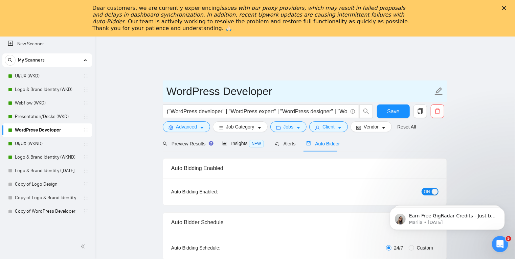
click at [284, 91] on input "WordPress Developer" at bounding box center [299, 91] width 267 height 17
click at [238, 92] on input "WordPress Developer" at bounding box center [299, 91] width 267 height 17
type input "WordPress (WKD)"
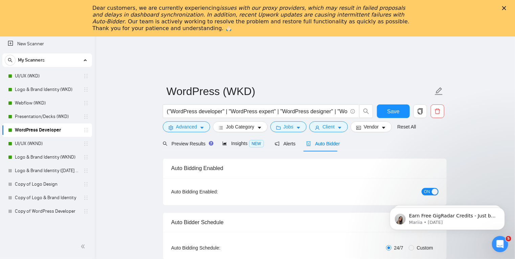
click at [374, 48] on header at bounding box center [305, 45] width 420 height 16
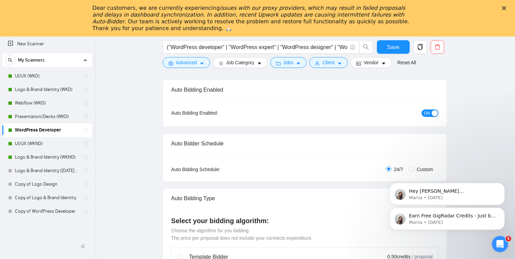
scroll to position [85, 0]
click at [408, 168] on div "Earn Free GigRadar Credits - Just by Sharing Your Story! 💬 Want more credits fo…" at bounding box center [447, 187] width 125 height 85
click at [504, 185] on icon "Dismiss notification" at bounding box center [503, 185] width 4 height 4
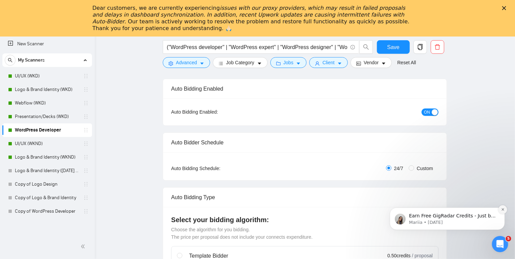
click at [501, 213] on button "Dismiss notification" at bounding box center [502, 209] width 9 height 9
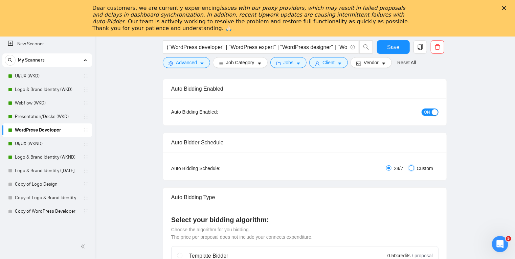
click at [413, 170] on input "Custom" at bounding box center [411, 167] width 5 height 5
radio input "true"
radio input "false"
checkbox input "true"
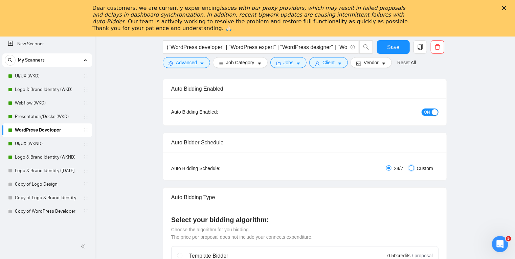
checkbox input "true"
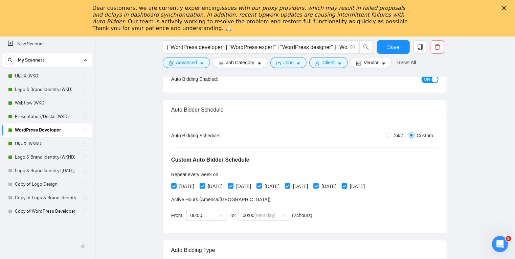
scroll to position [118, 0]
click at [318, 187] on input "Saturday" at bounding box center [315, 185] width 5 height 5
checkbox input "false"
click at [347, 187] on input "Sunday" at bounding box center [344, 185] width 5 height 5
checkbox input "false"
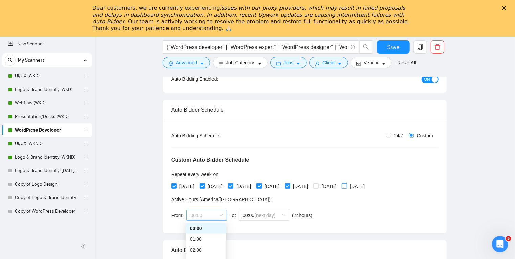
click at [216, 217] on span "00:00" at bounding box center [207, 215] width 32 height 10
click at [200, 249] on div "04:00" at bounding box center [206, 249] width 32 height 7
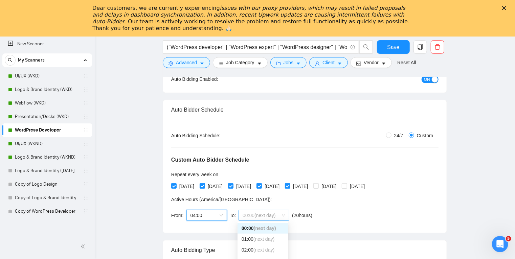
click at [272, 213] on span "(next day)" at bounding box center [264, 215] width 21 height 5
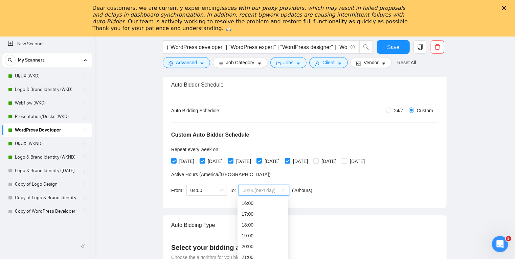
scroll to position [144, 0]
click at [254, 235] on div "19:00" at bounding box center [263, 234] width 43 height 7
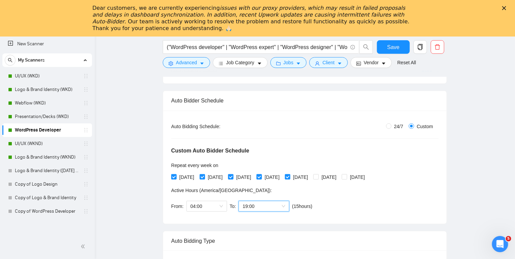
scroll to position [127, 0]
click at [391, 47] on span "Save" at bounding box center [393, 47] width 12 height 8
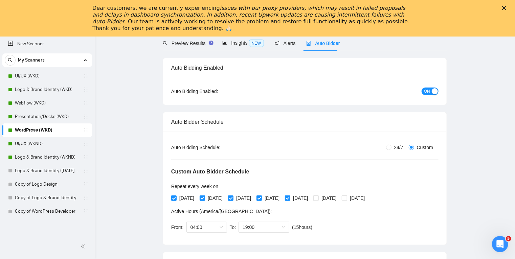
scroll to position [0, 0]
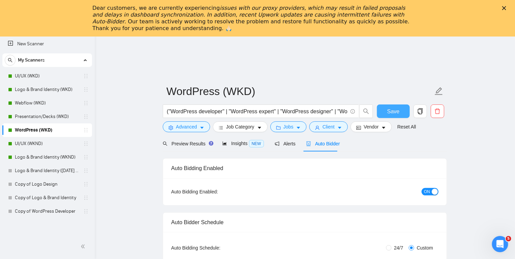
click at [399, 112] on button "Save" at bounding box center [393, 112] width 33 height 14
click at [422, 112] on icon "copy" at bounding box center [420, 111] width 5 height 6
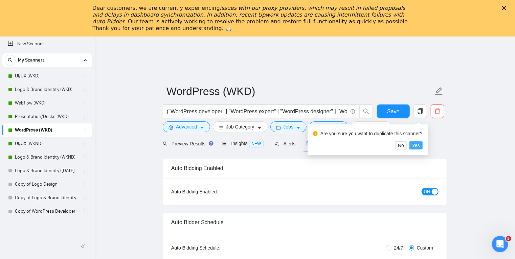
click at [414, 146] on span "Yes" at bounding box center [416, 145] width 8 height 7
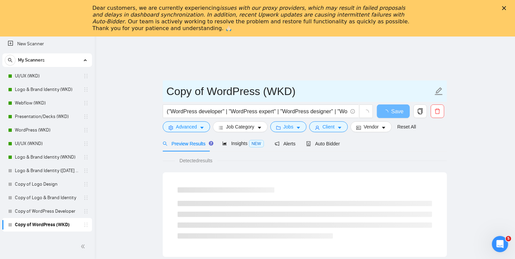
drag, startPoint x: 207, startPoint y: 92, endPoint x: 153, endPoint y: 89, distance: 54.6
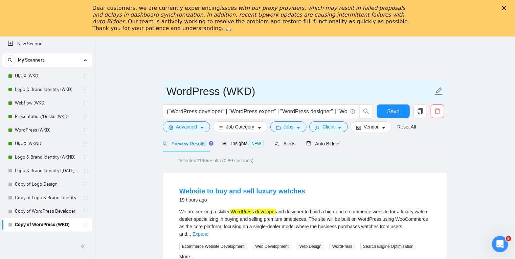
click at [244, 93] on input "WordPress (WKD)" at bounding box center [299, 91] width 267 height 17
type input "WordPress (WKND)"
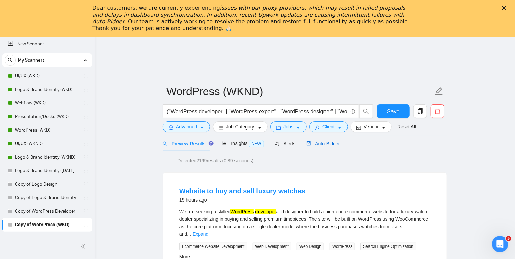
click at [324, 142] on span "Auto Bidder" at bounding box center [323, 143] width 34 height 5
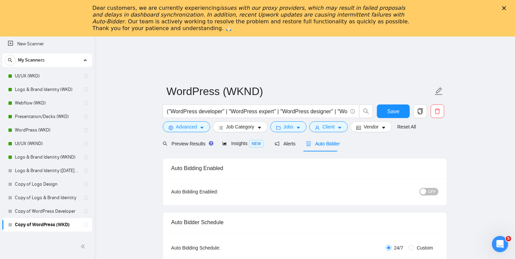
radio input "false"
radio input "true"
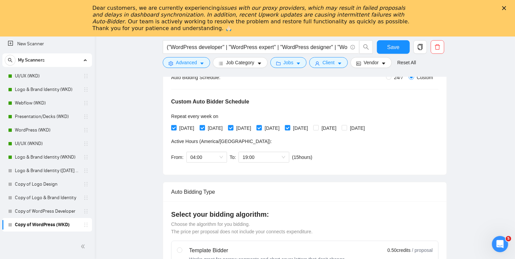
scroll to position [175, 0]
click at [176, 125] on label "Monday" at bounding box center [184, 128] width 26 height 7
click at [176, 126] on input "Monday" at bounding box center [173, 128] width 5 height 5
checkbox input "false"
click at [204, 127] on input "Tuesday" at bounding box center [202, 128] width 5 height 5
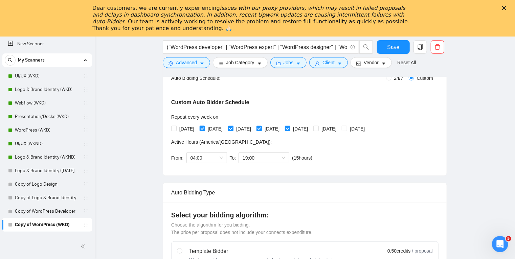
checkbox input "false"
click at [233, 128] on input "Wednesday" at bounding box center [230, 128] width 5 height 5
checkbox input "false"
click at [261, 127] on input "Thursday" at bounding box center [259, 128] width 5 height 5
checkbox input "false"
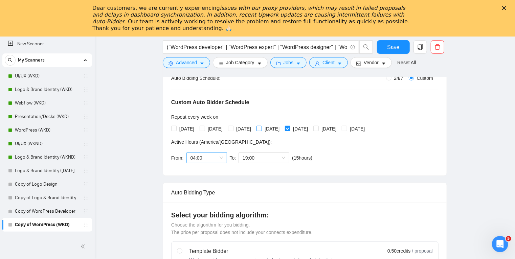
click at [214, 157] on span "04:00" at bounding box center [207, 158] width 32 height 10
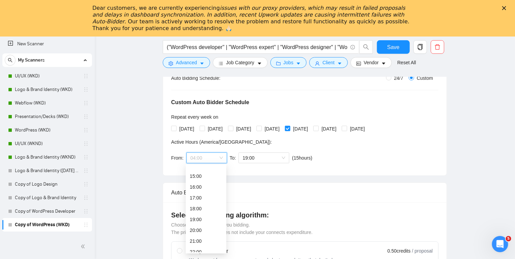
scroll to position [173, 0]
click at [204, 204] on div "19:00" at bounding box center [206, 203] width 32 height 7
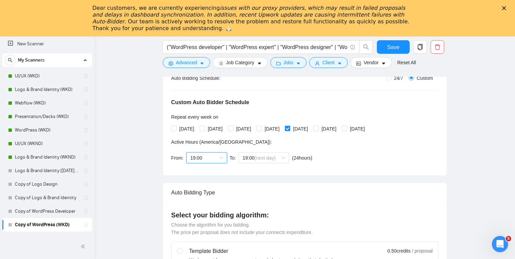
click at [222, 157] on div "19:00" at bounding box center [206, 158] width 41 height 11
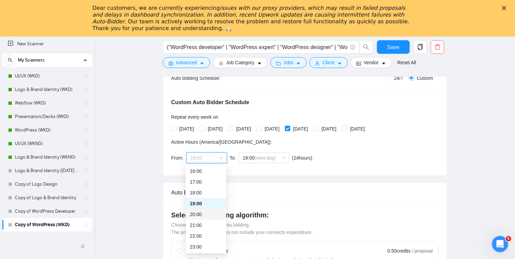
click at [206, 210] on div "20:00" at bounding box center [206, 214] width 41 height 11
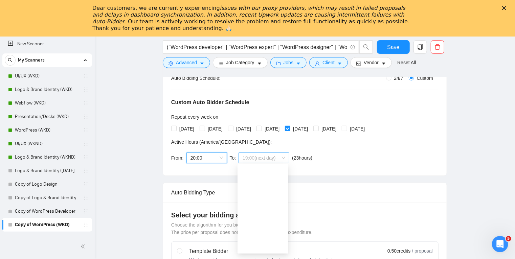
click at [283, 157] on span "19:00 (next day)" at bounding box center [264, 158] width 43 height 10
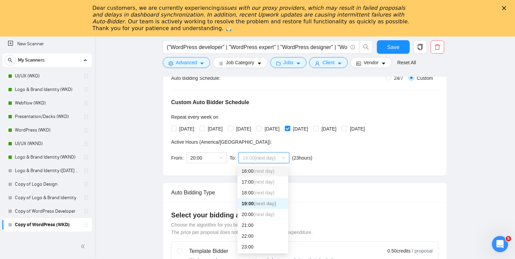
scroll to position [0, 0]
click at [267, 215] on span "(next day)" at bounding box center [263, 214] width 21 height 5
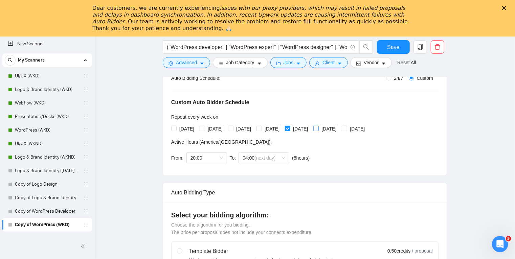
click at [318, 128] on input "Saturday" at bounding box center [315, 128] width 5 height 5
checkbox input "true"
click at [347, 128] on input "Sunday" at bounding box center [344, 128] width 5 height 5
checkbox input "true"
click at [223, 157] on div "20:00" at bounding box center [206, 158] width 41 height 11
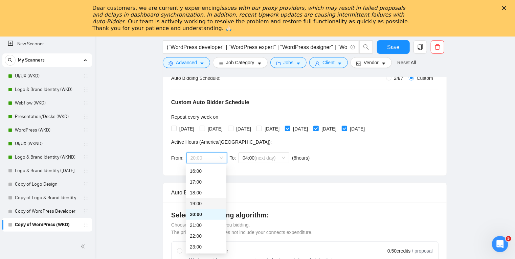
click at [209, 204] on div "19:00" at bounding box center [206, 203] width 32 height 7
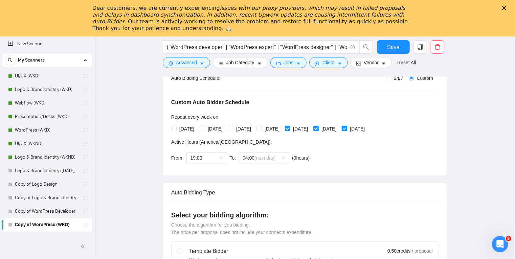
click at [278, 171] on div "Auto Bidding Type: Automated (recommended) Semi-automated Auto Bidding Schedule…" at bounding box center [305, 118] width 284 height 113
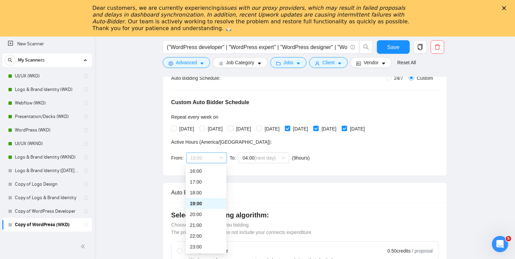
click at [222, 158] on span "19:00" at bounding box center [207, 158] width 32 height 10
click at [217, 213] on div "20:00" at bounding box center [206, 214] width 32 height 7
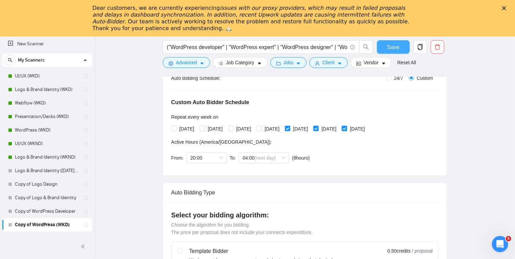
click at [400, 48] on button "Save" at bounding box center [393, 47] width 33 height 14
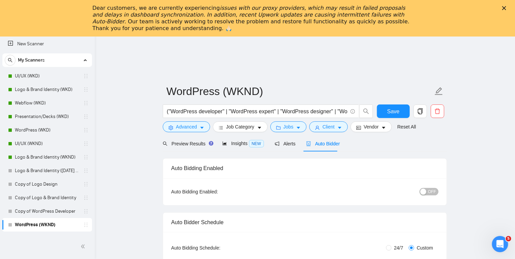
click at [429, 192] on span "OFF" at bounding box center [432, 191] width 8 height 7
click at [393, 111] on span "Save" at bounding box center [393, 111] width 12 height 8
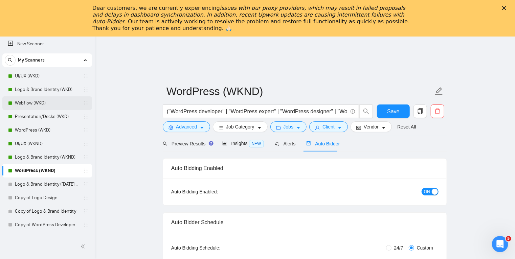
click at [66, 103] on link "Webflow (WKD)" at bounding box center [47, 103] width 64 height 14
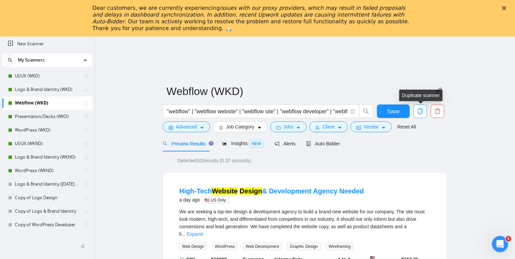
click at [420, 112] on icon "copy" at bounding box center [420, 111] width 6 height 6
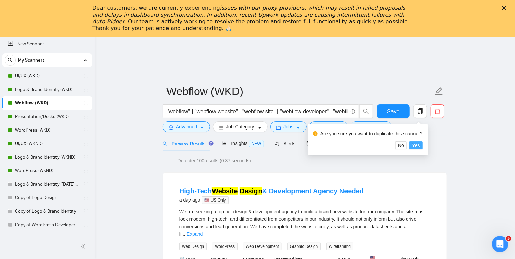
click at [419, 145] on span "Yes" at bounding box center [416, 145] width 8 height 7
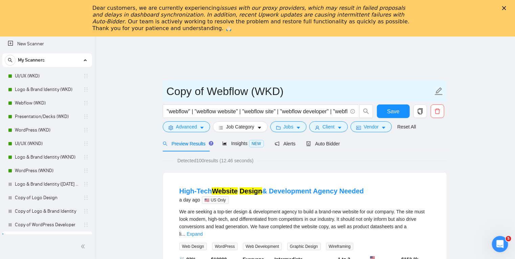
drag, startPoint x: 210, startPoint y: 91, endPoint x: 113, endPoint y: 96, distance: 96.9
click at [235, 93] on input "Webflow (WKD)" at bounding box center [299, 91] width 267 height 17
type input "Webflow (WKND)"
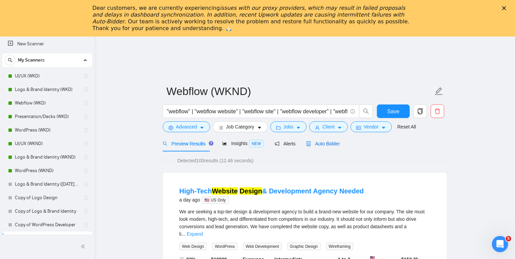
click at [326, 143] on span "Auto Bidder" at bounding box center [323, 143] width 34 height 5
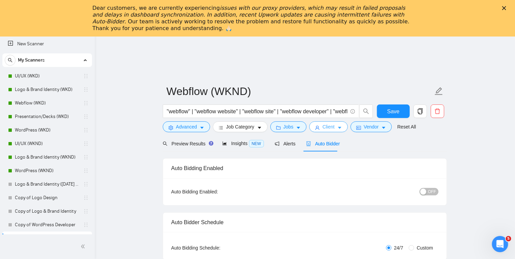
radio input "false"
radio input "true"
click at [338, 130] on icon "caret-down" at bounding box center [339, 128] width 5 height 5
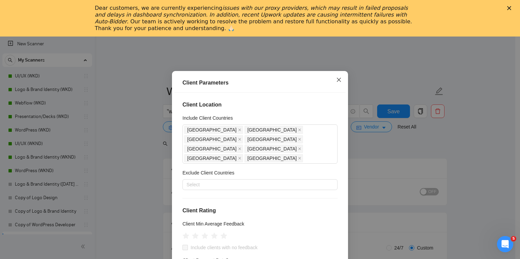
click at [336, 80] on icon "close" at bounding box center [338, 79] width 5 height 5
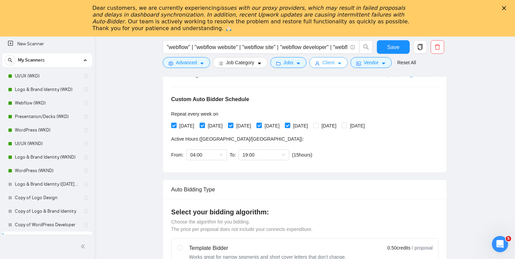
scroll to position [179, 0]
click at [175, 125] on input "Monday" at bounding box center [173, 125] width 5 height 5
checkbox input "false"
click at [204, 125] on input "Tuesday" at bounding box center [202, 125] width 5 height 5
checkbox input "false"
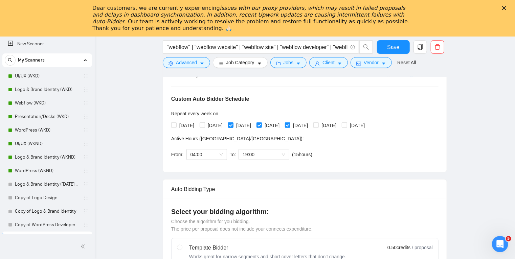
click at [238, 125] on span "Wednesday" at bounding box center [244, 125] width 20 height 7
click at [233, 125] on input "Wednesday" at bounding box center [230, 125] width 5 height 5
checkbox input "false"
click at [261, 125] on input "Thursday" at bounding box center [259, 125] width 5 height 5
checkbox input "false"
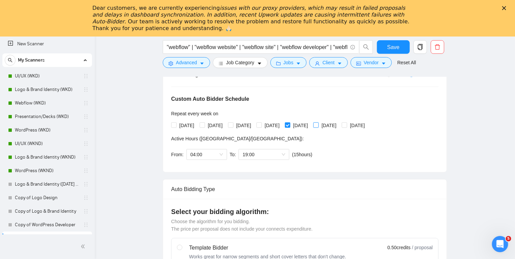
click at [318, 126] on input "Saturday" at bounding box center [315, 125] width 5 height 5
checkbox input "true"
click at [347, 126] on input "Sunday" at bounding box center [344, 125] width 5 height 5
checkbox input "true"
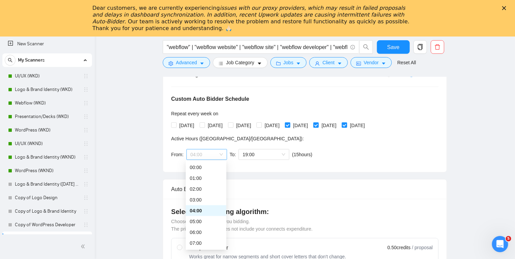
click at [218, 156] on span "04:00" at bounding box center [207, 155] width 32 height 10
click at [210, 213] on div "20:00" at bounding box center [206, 210] width 32 height 7
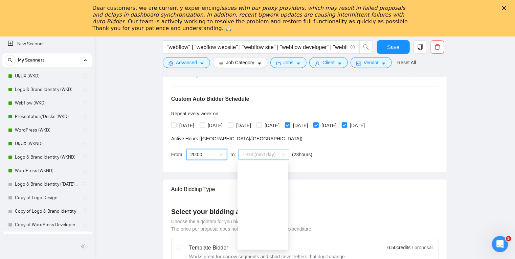
click at [274, 158] on span "19:00 (next day)" at bounding box center [264, 155] width 43 height 10
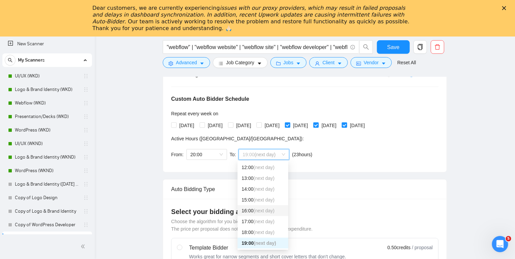
scroll to position [0, 0]
click at [257, 210] on span "(next day)" at bounding box center [263, 210] width 21 height 5
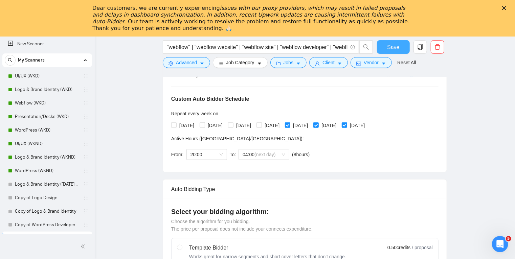
click at [390, 51] on span "Save" at bounding box center [393, 47] width 12 height 8
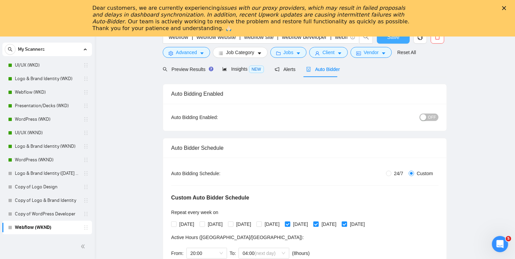
scroll to position [53, 0]
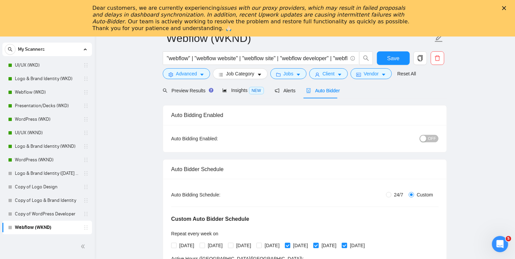
click at [428, 136] on button "OFF" at bounding box center [429, 138] width 19 height 7
click at [400, 58] on button "Save" at bounding box center [393, 58] width 33 height 14
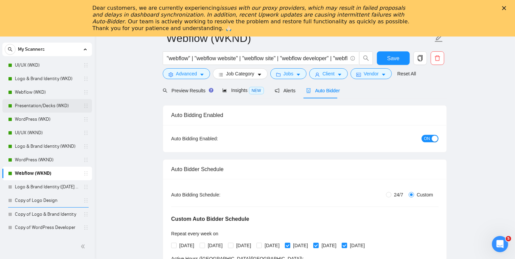
click at [73, 106] on link "Presentation/Decks (WKD)" at bounding box center [47, 106] width 64 height 14
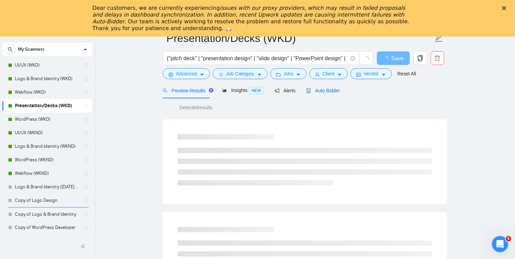
click at [321, 93] on div "Auto Bidder" at bounding box center [323, 90] width 34 height 7
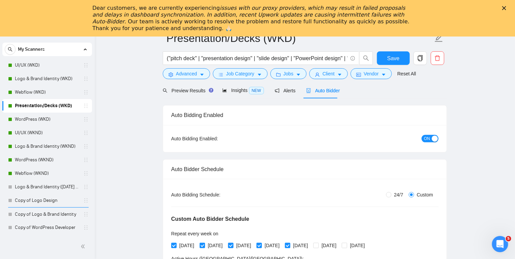
radio input "false"
radio input "true"
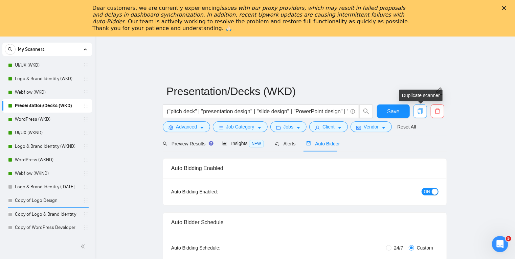
click at [421, 111] on icon "copy" at bounding box center [420, 111] width 5 height 6
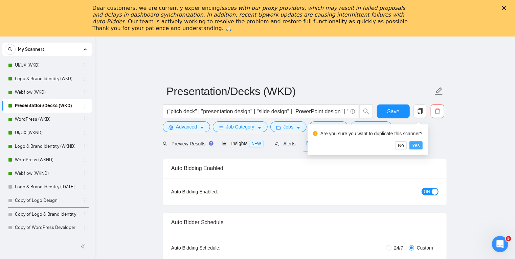
click at [412, 147] on button "Yes" at bounding box center [415, 145] width 13 height 8
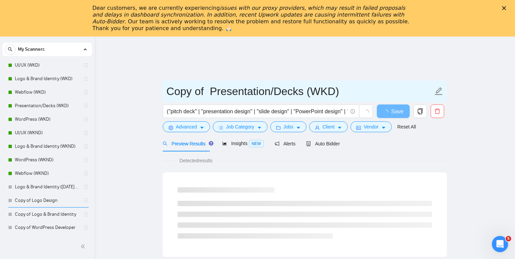
drag, startPoint x: 212, startPoint y: 91, endPoint x: 134, endPoint y: 92, distance: 78.2
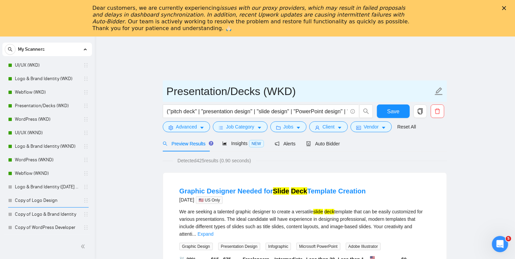
click at [288, 93] on input "Presentation/Decks (WKD)" at bounding box center [299, 91] width 267 height 17
type input "Presentation/Decks (WKND)"
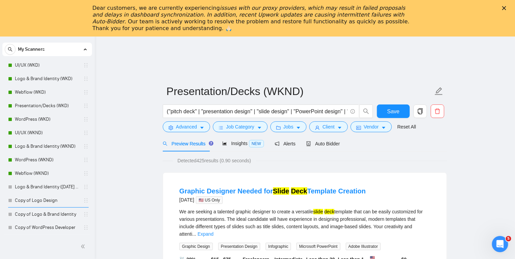
click at [432, 142] on div "Preview Results Insights NEW Alerts Auto Bidder" at bounding box center [305, 144] width 284 height 16
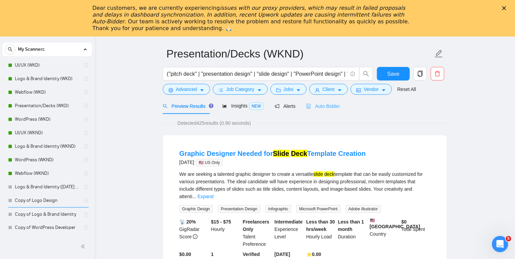
scroll to position [37, 0]
click at [313, 106] on span "Auto Bidder" at bounding box center [323, 106] width 34 height 5
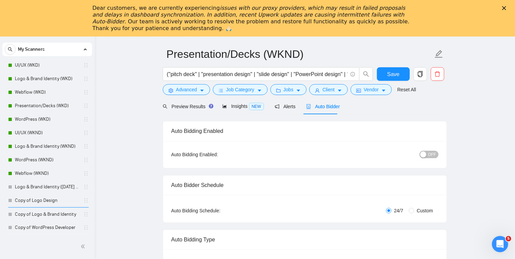
radio input "false"
radio input "true"
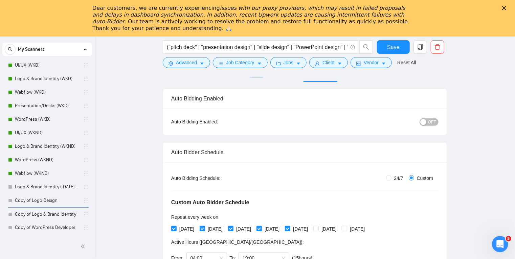
scroll to position [75, 0]
click at [429, 122] on button "OFF" at bounding box center [429, 122] width 19 height 7
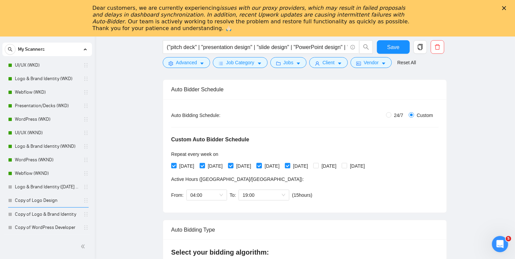
scroll to position [138, 0]
click at [174, 166] on input "Monday" at bounding box center [173, 165] width 5 height 5
checkbox input "false"
click at [204, 166] on input "Tuesday" at bounding box center [202, 165] width 5 height 5
checkbox input "false"
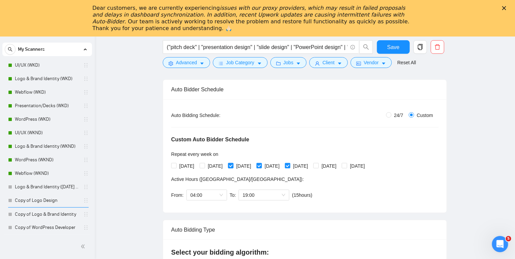
click at [233, 164] on input "Wednesday" at bounding box center [230, 165] width 5 height 5
checkbox input "false"
click at [261, 165] on input "Thursday" at bounding box center [259, 165] width 5 height 5
checkbox input "false"
click at [319, 165] on span at bounding box center [315, 165] width 5 height 5
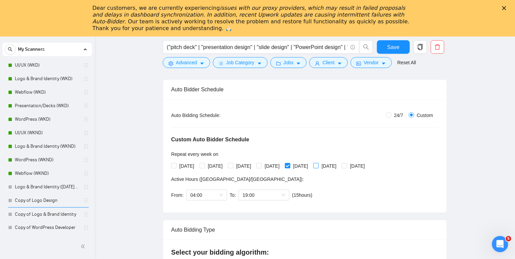
click at [318, 165] on input "Saturday" at bounding box center [315, 165] width 5 height 5
checkbox input "true"
click at [347, 165] on input "Sunday" at bounding box center [344, 165] width 5 height 5
checkbox input "true"
click at [220, 194] on span "04:00" at bounding box center [207, 195] width 32 height 10
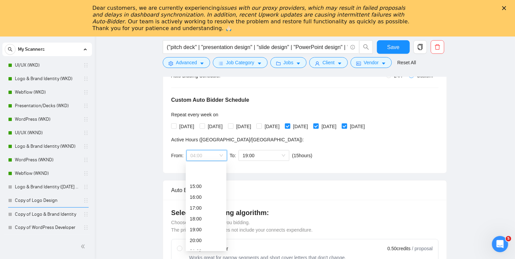
scroll to position [173, 0]
click at [209, 199] on div "19:00" at bounding box center [206, 201] width 32 height 7
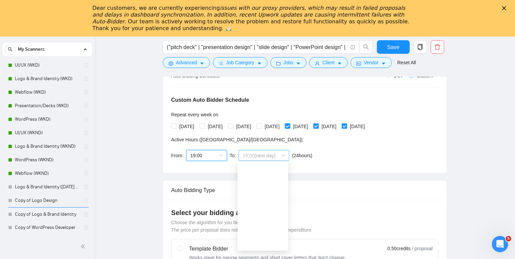
click at [283, 152] on span "19:00 (next day)" at bounding box center [264, 156] width 43 height 10
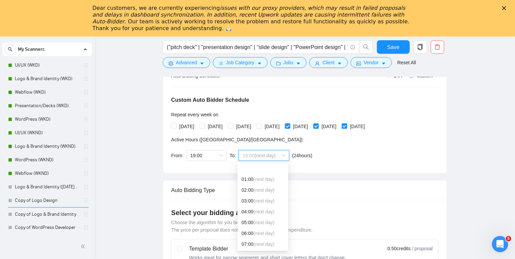
scroll to position [0, 0]
click at [259, 213] on span "(next day)" at bounding box center [263, 211] width 21 height 5
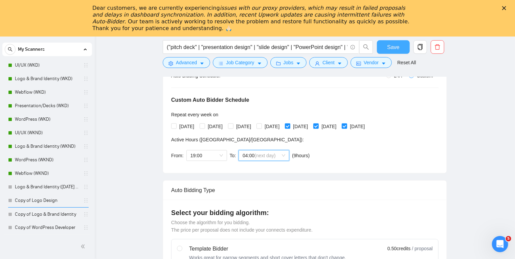
click at [398, 50] on span "Save" at bounding box center [393, 47] width 12 height 8
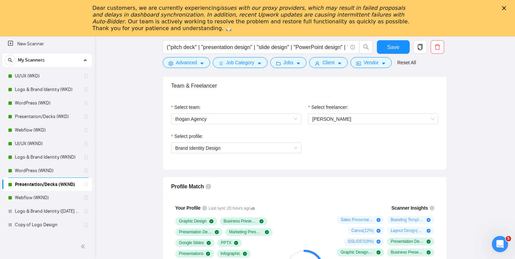
scroll to position [463, 0]
